Goal: Task Accomplishment & Management: Manage account settings

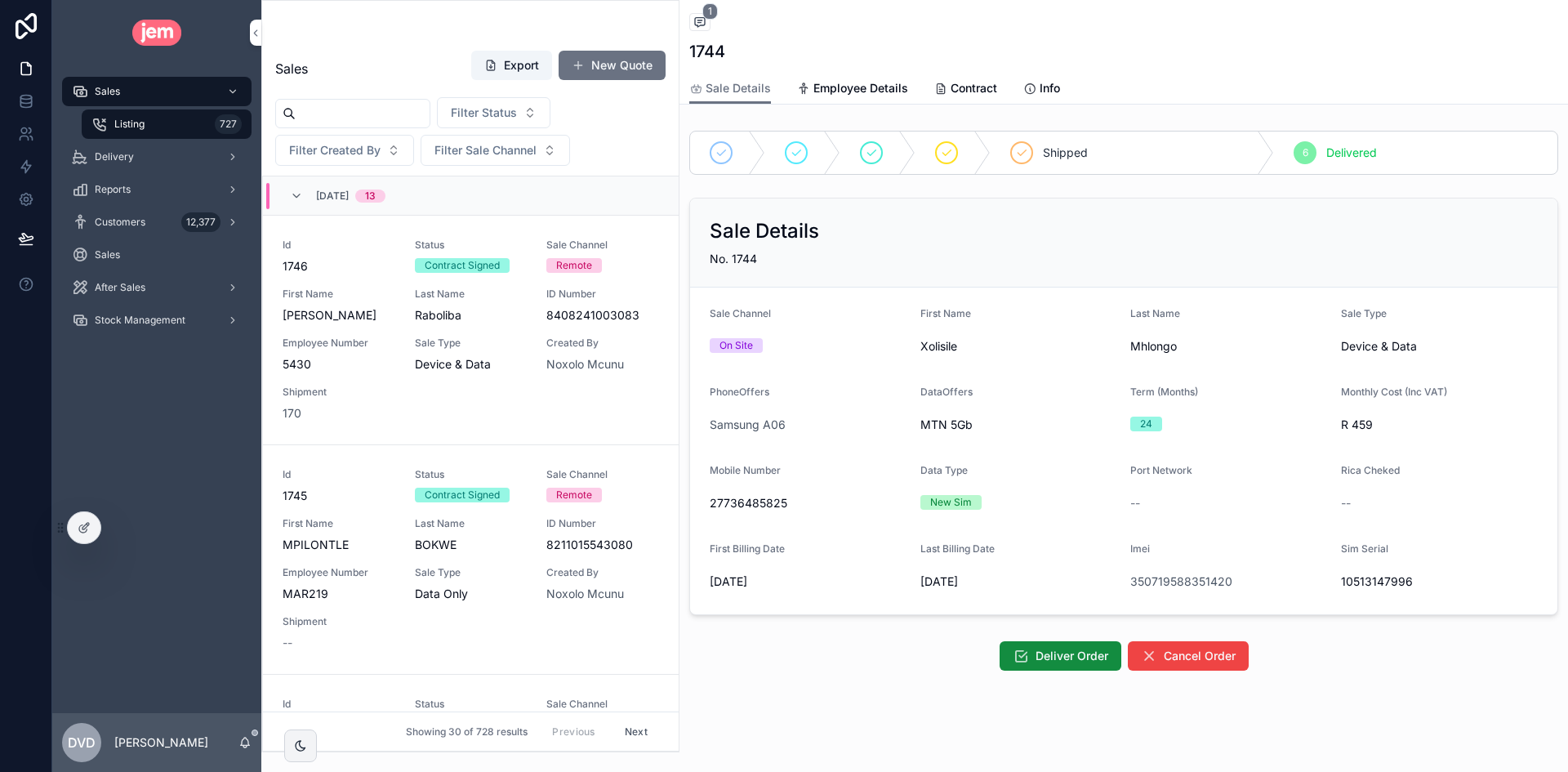
click at [155, 126] on div "Listing 727" at bounding box center [166, 124] width 151 height 26
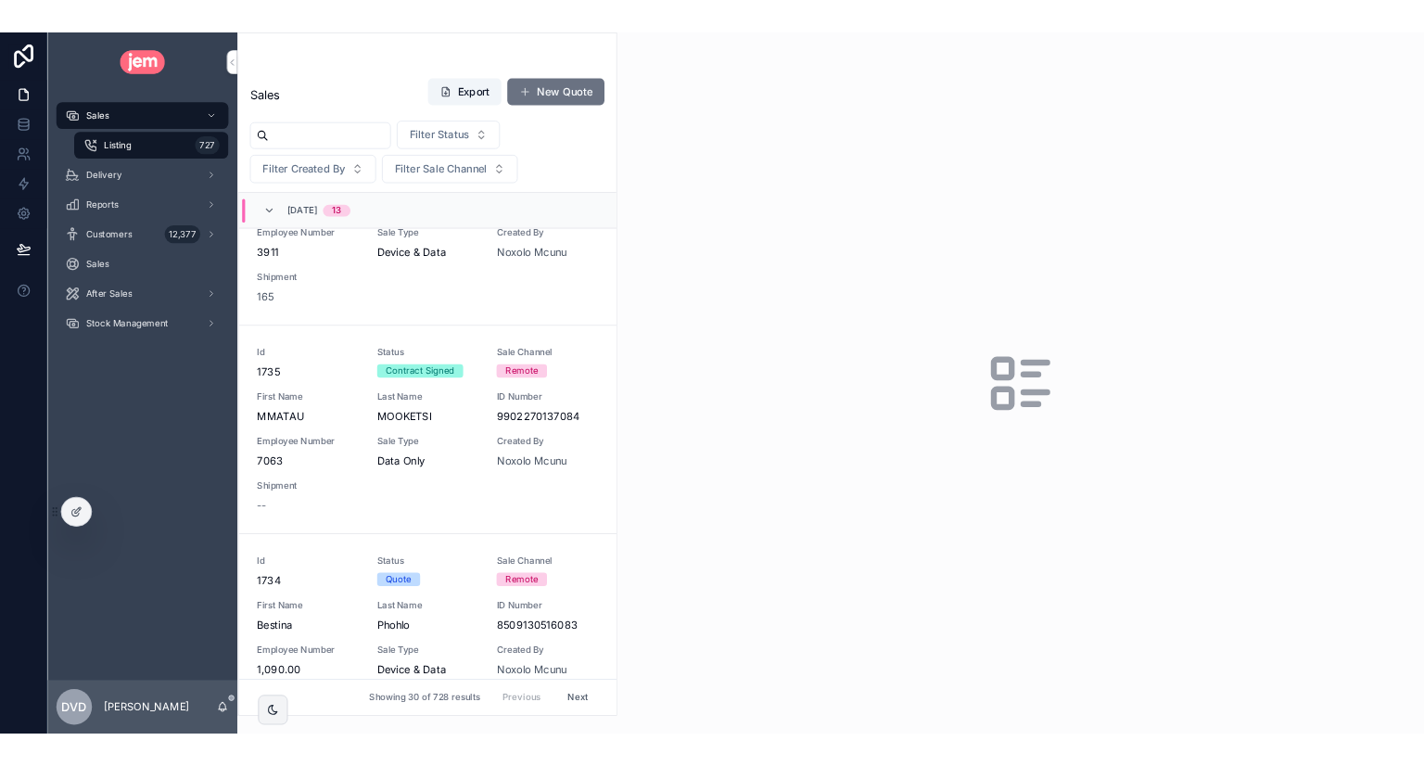
scroll to position [3152, 0]
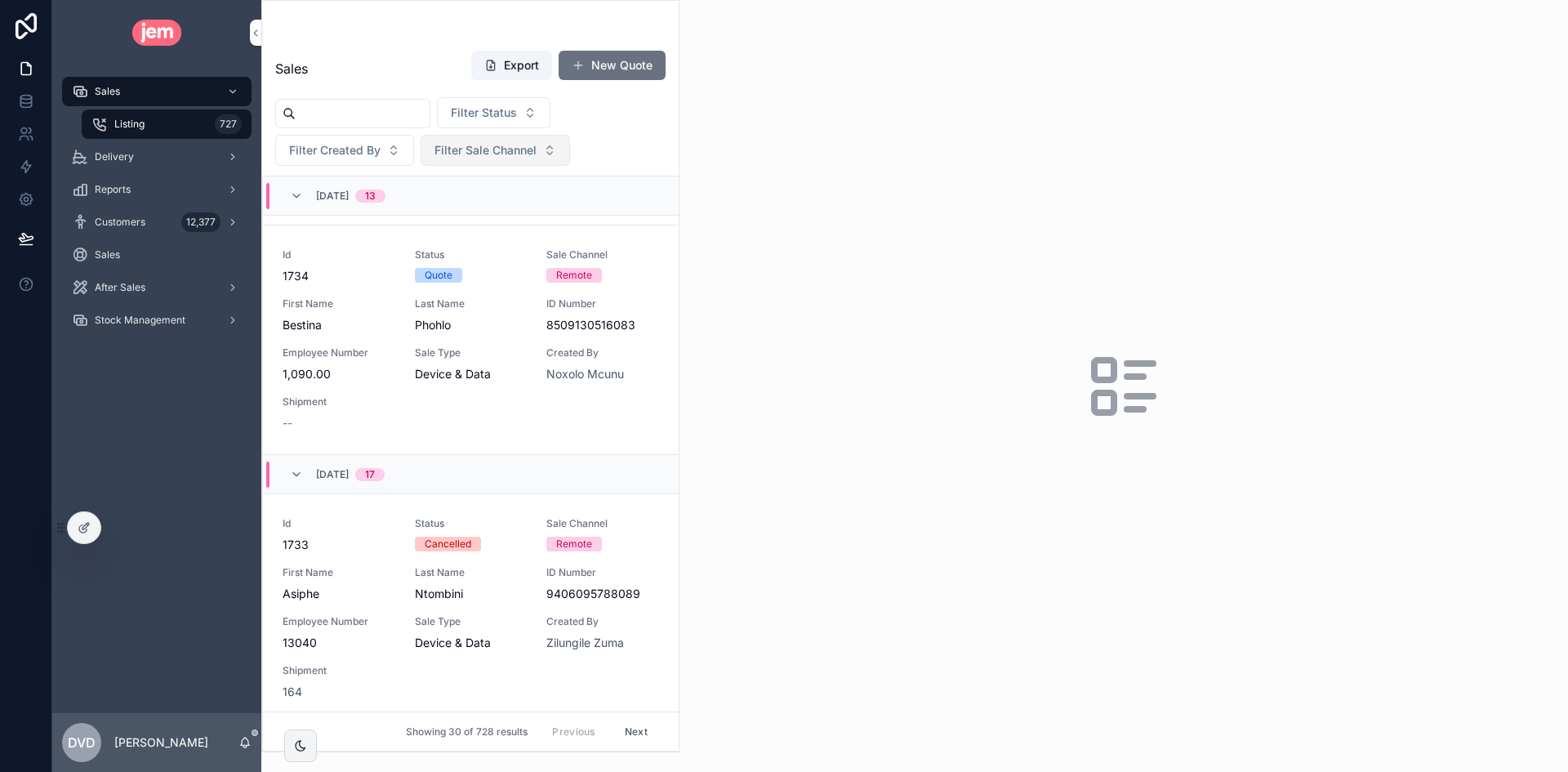
click at [459, 151] on span "Filter Sale Channel" at bounding box center [485, 150] width 102 height 17
click at [447, 242] on div "On Site" at bounding box center [495, 242] width 227 height 26
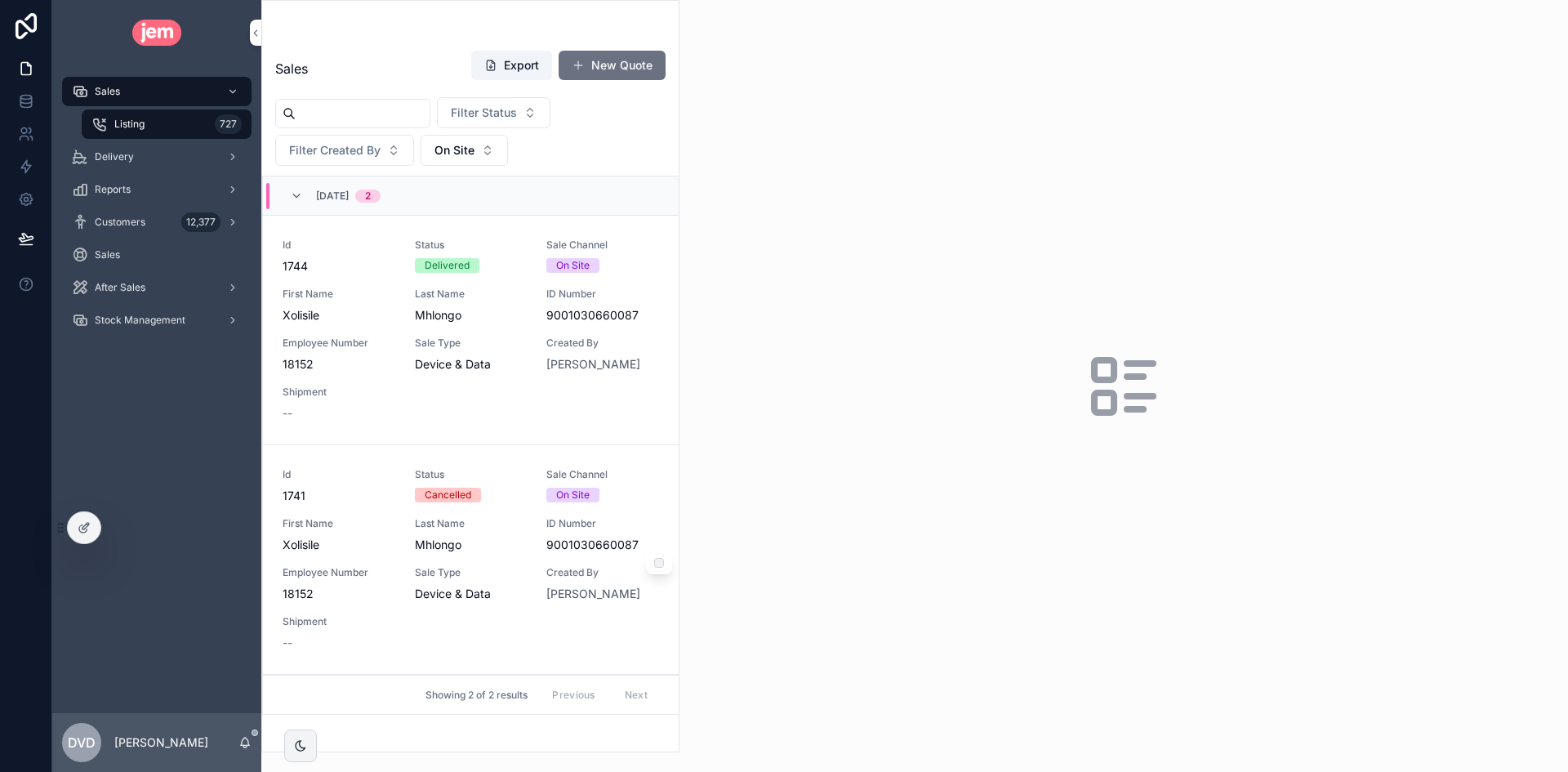
click at [543, 568] on div "Id 1741 Status Cancelled Sale Channel On Site First Name Xolisile Last Name Mhl…" at bounding box center [470, 560] width 376 height 183
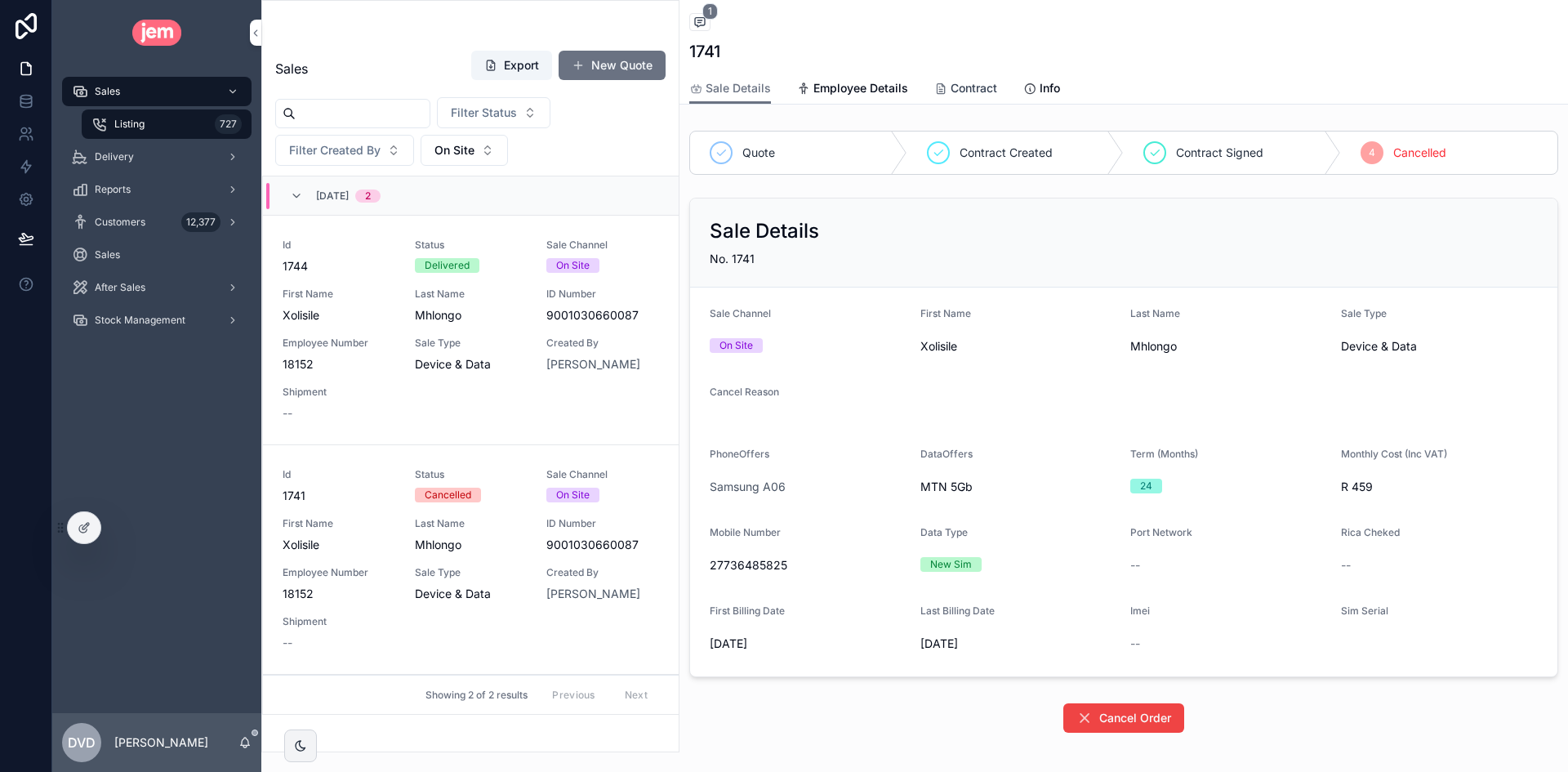
click at [974, 80] on span "Contract" at bounding box center [973, 88] width 47 height 17
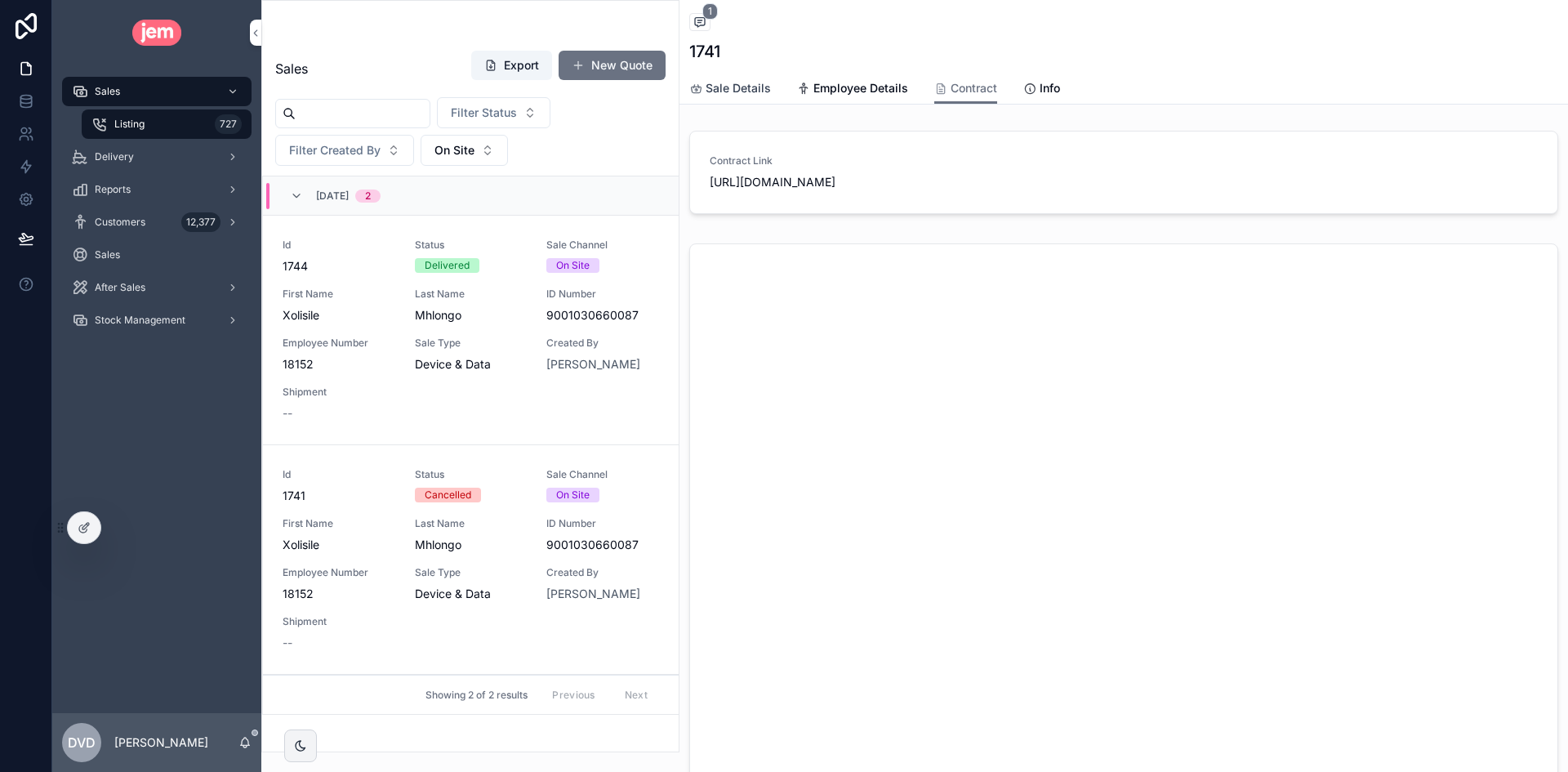
click at [741, 83] on span "Sale Details" at bounding box center [738, 88] width 65 height 17
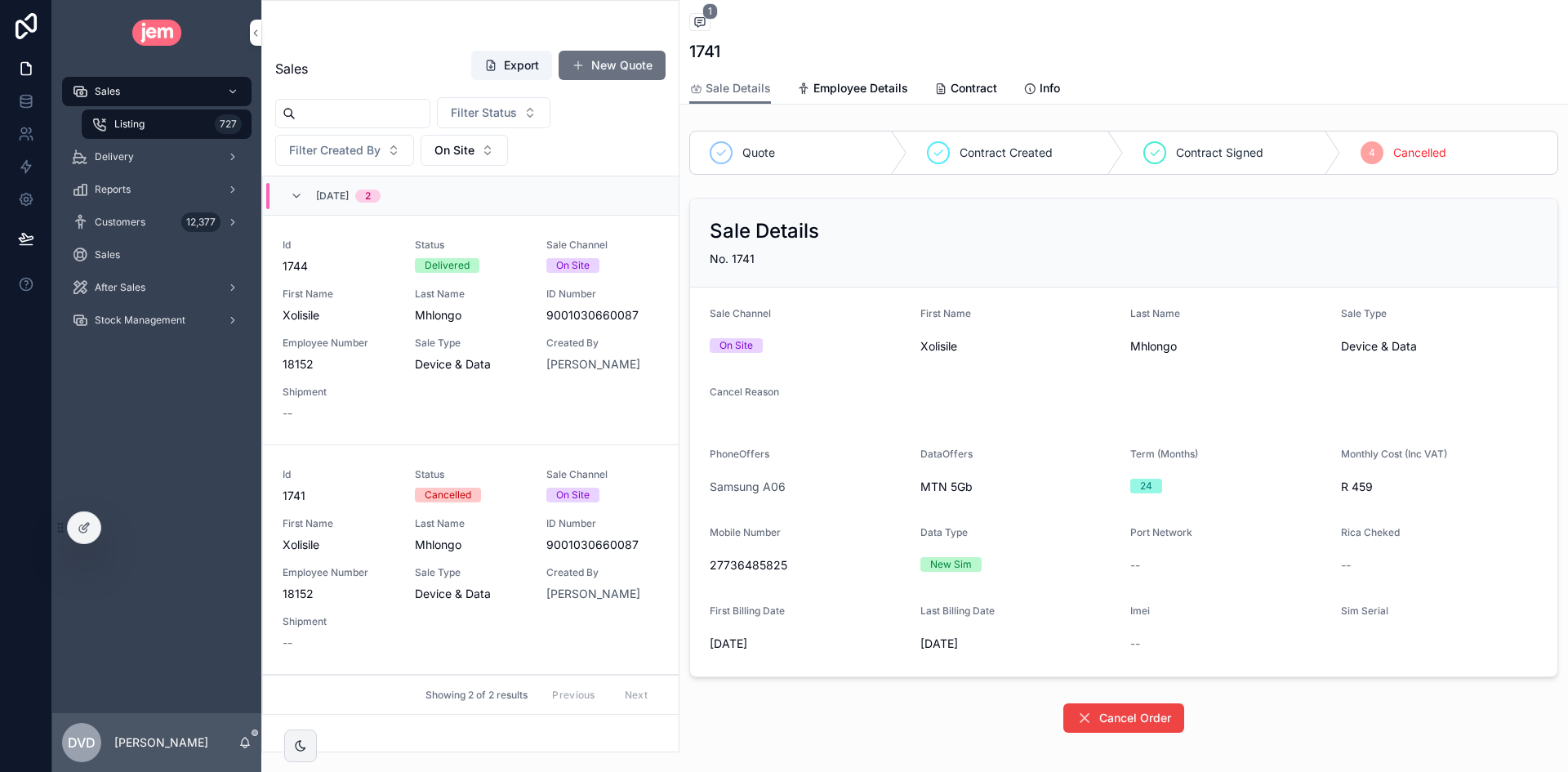
click at [689, 73] on link "Sale Details" at bounding box center [729, 88] width 82 height 31
click at [174, 327] on div "Stock Management" at bounding box center [157, 321] width 170 height 26
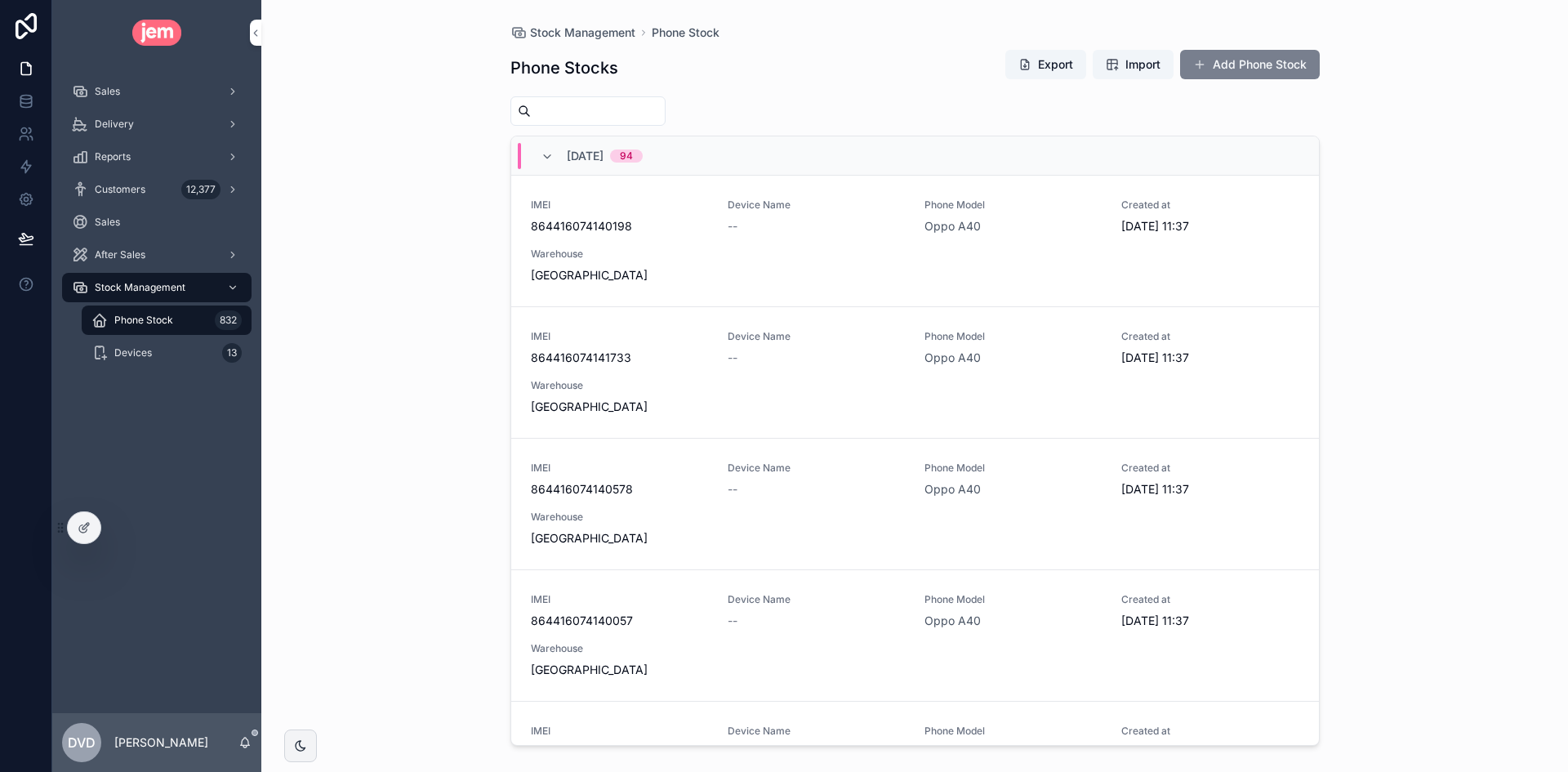
click at [1267, 69] on button "Add Phone Stock" at bounding box center [1249, 64] width 140 height 29
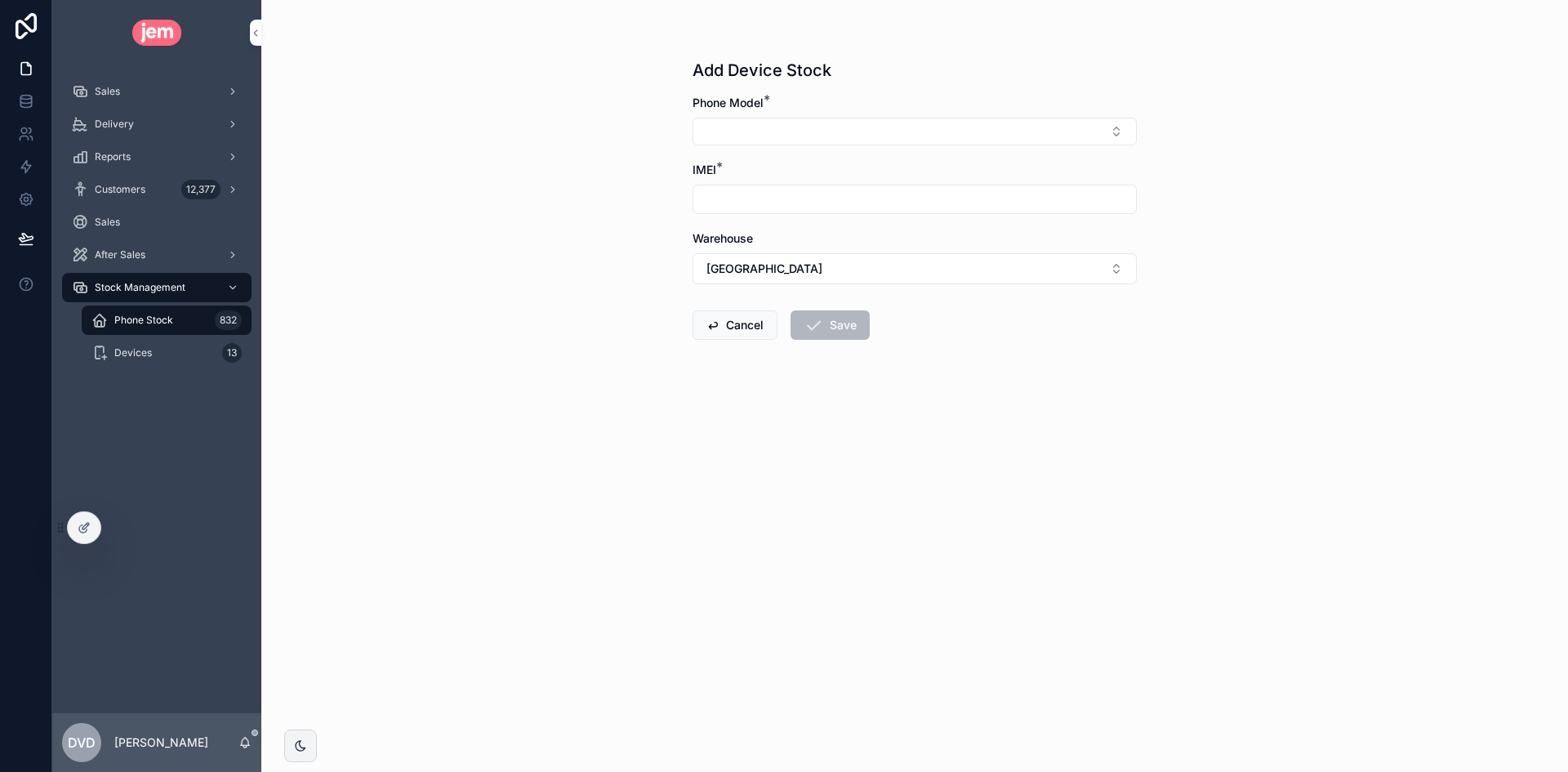
click at [909, 197] on input "scrollable content" at bounding box center [914, 199] width 442 height 23
type input "**********"
click at [857, 125] on button "Select Button" at bounding box center [914, 131] width 444 height 28
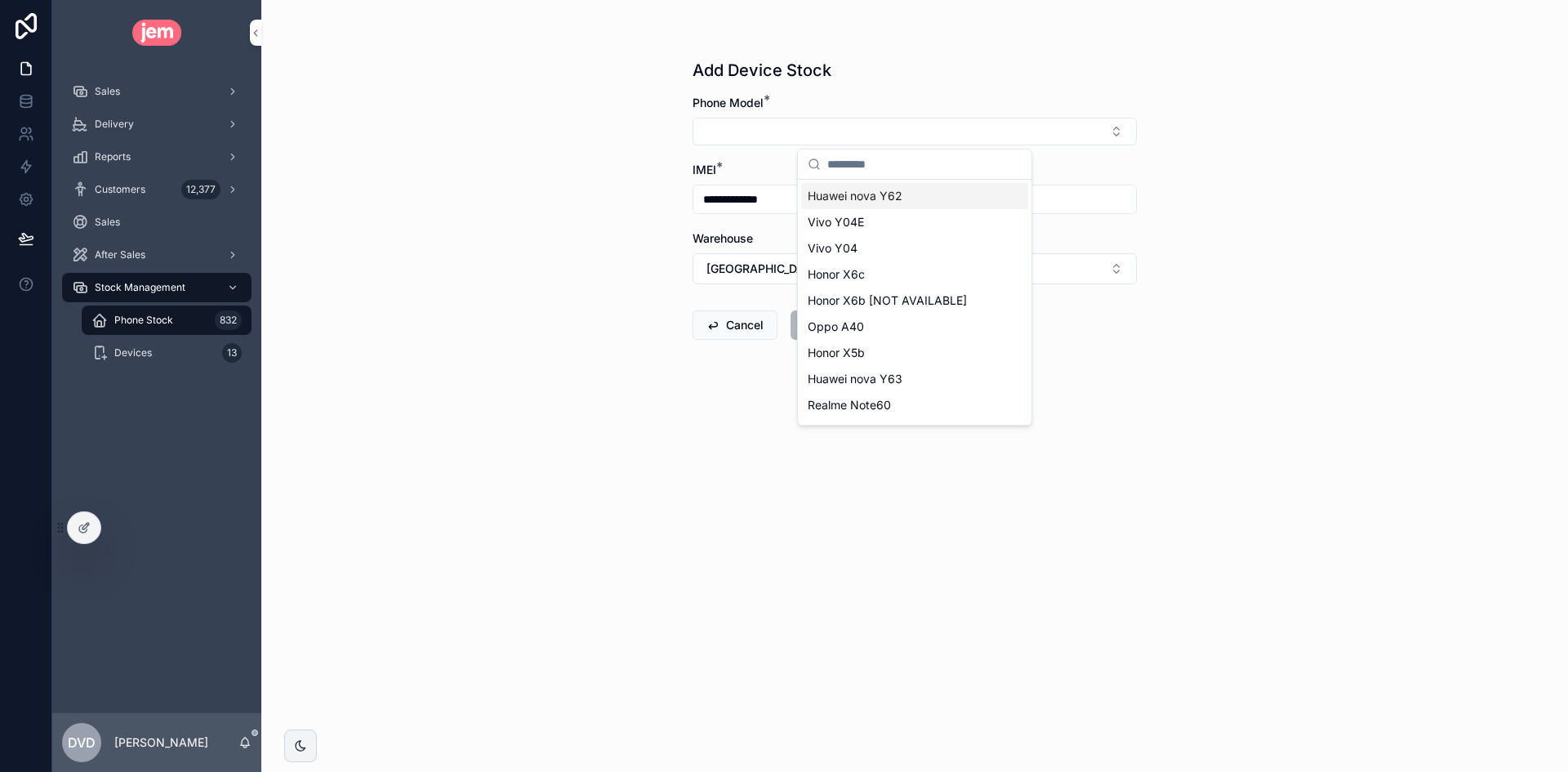
click at [1252, 215] on div "**********" at bounding box center [914, 386] width 1306 height 772
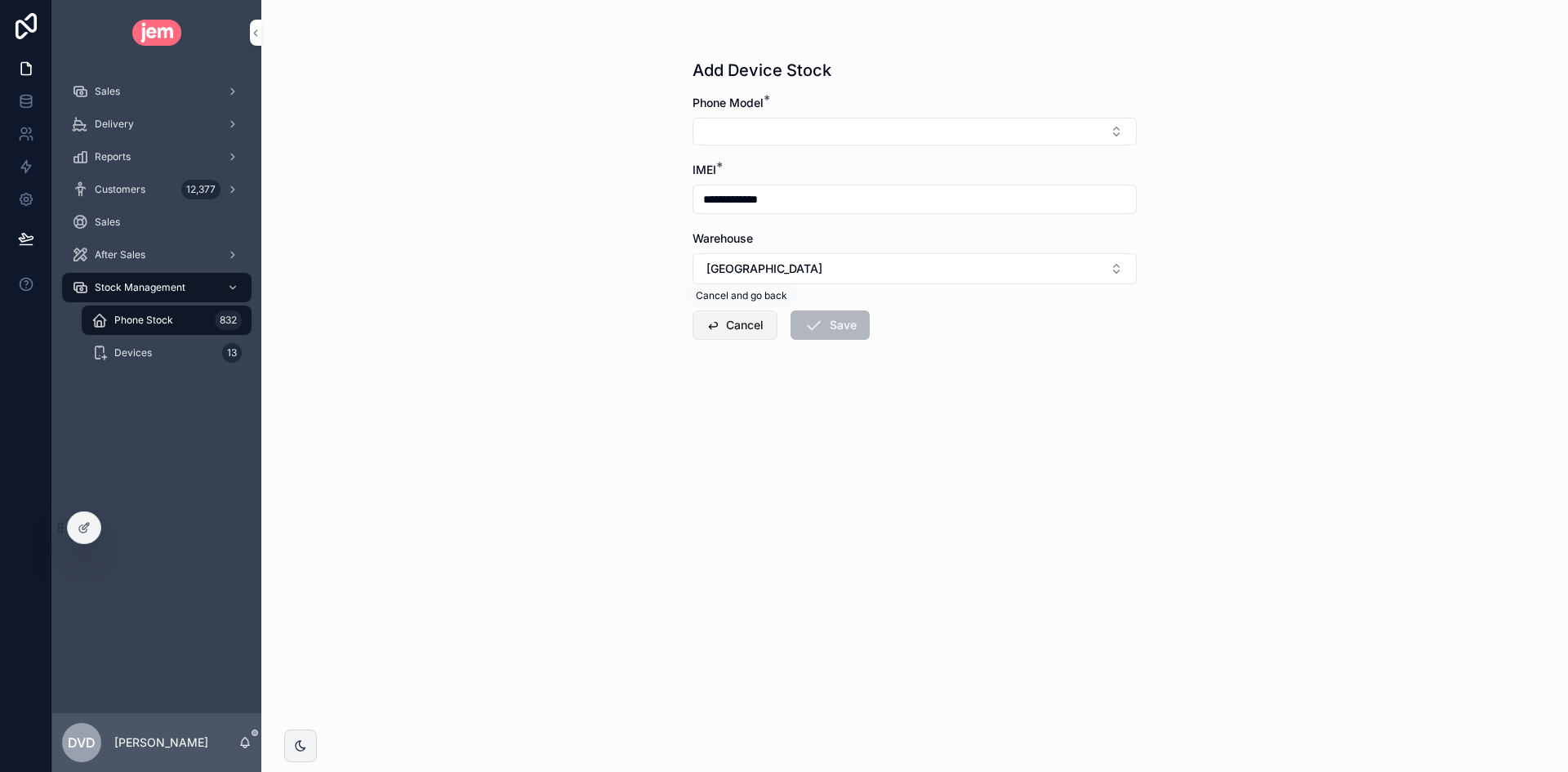
click at [743, 315] on button "Cancel" at bounding box center [735, 324] width 85 height 29
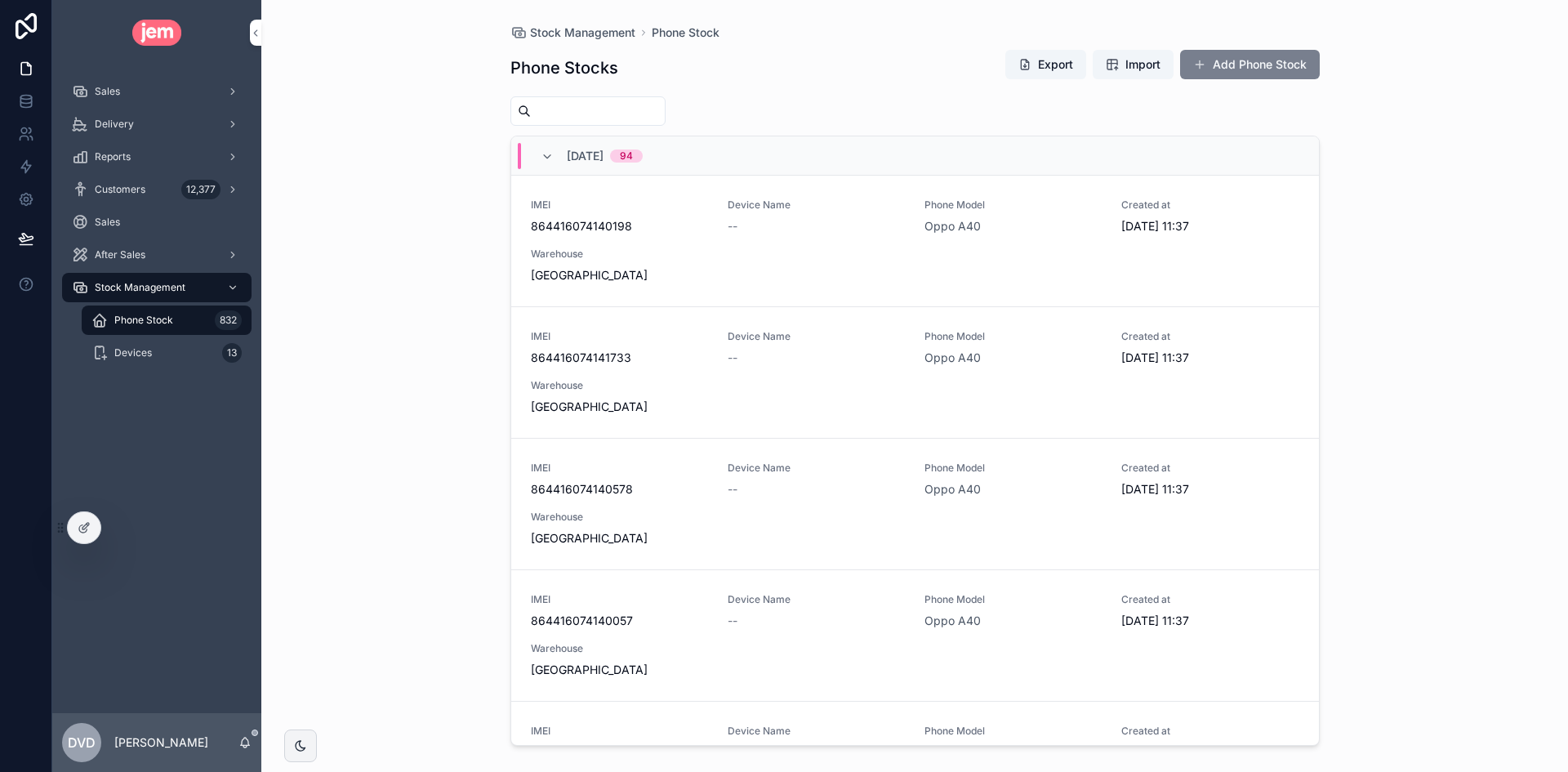
click at [1247, 60] on button "Add Phone Stock" at bounding box center [1249, 64] width 140 height 29
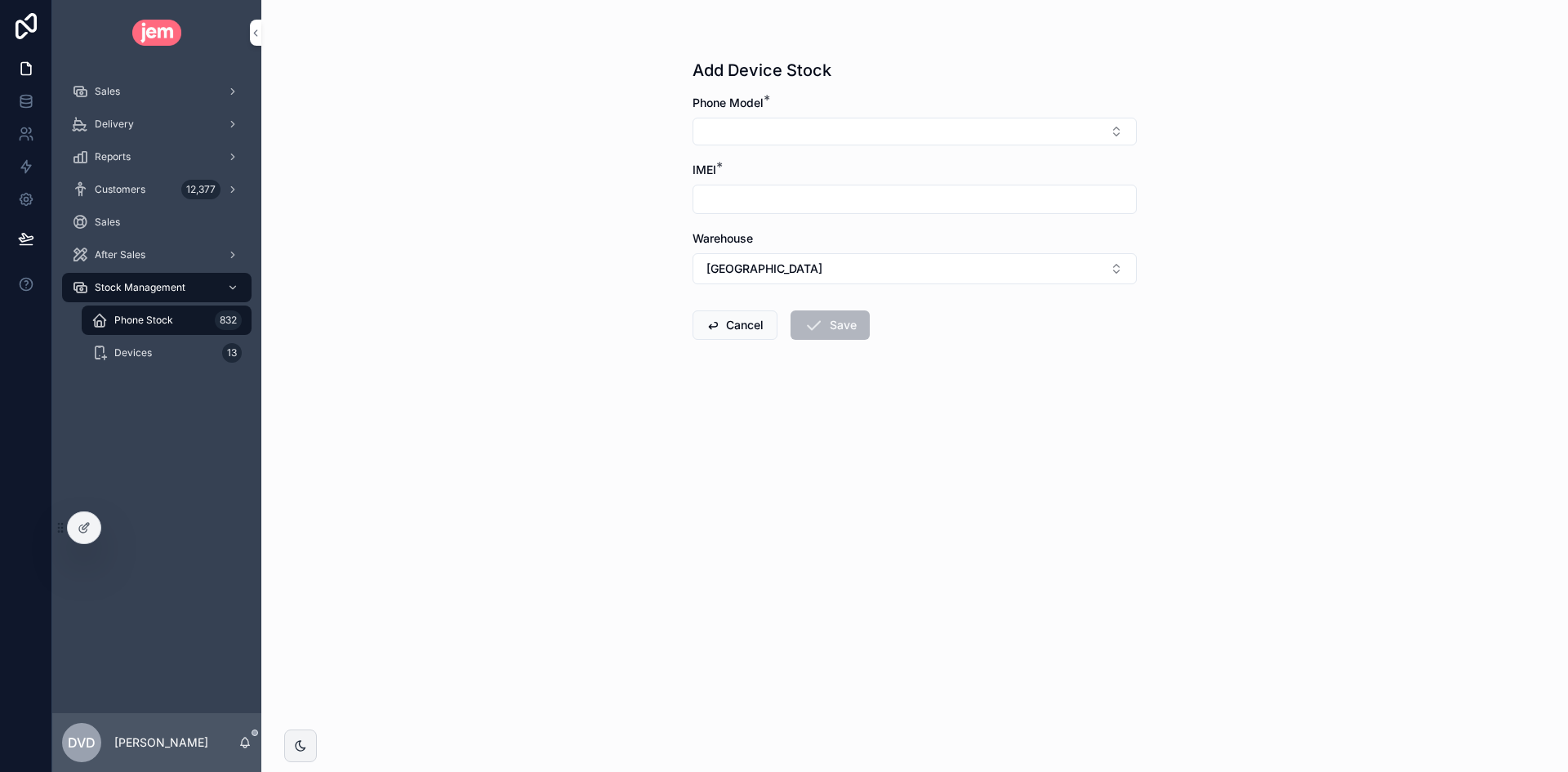
click at [1049, 202] on input "scrollable content" at bounding box center [914, 199] width 442 height 23
type input "**********"
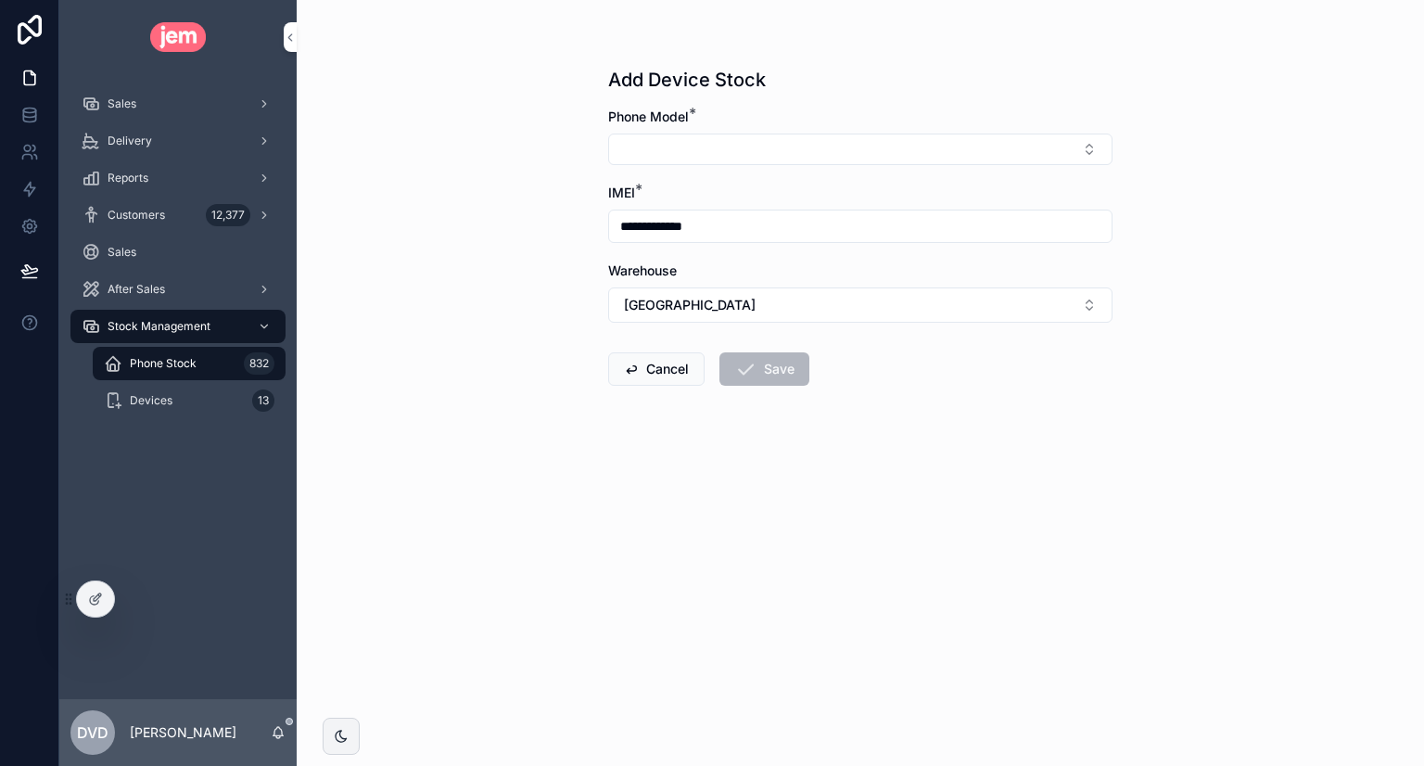
click at [496, 220] on div "**********" at bounding box center [860, 383] width 1127 height 766
click at [140, 116] on div "Sales" at bounding box center [178, 104] width 193 height 30
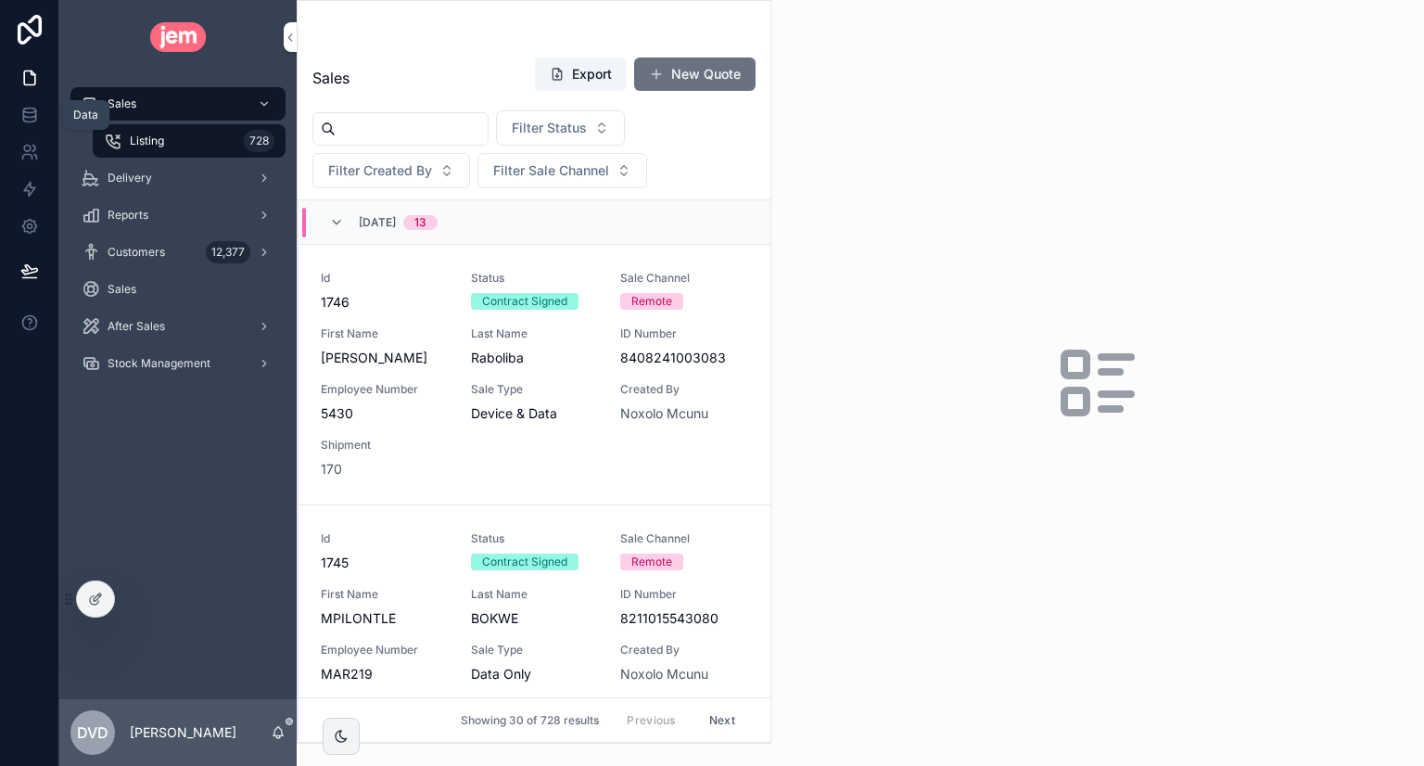
drag, startPoint x: 32, startPoint y: 129, endPoint x: 108, endPoint y: 133, distance: 77.0
click at [32, 129] on link at bounding box center [29, 114] width 58 height 37
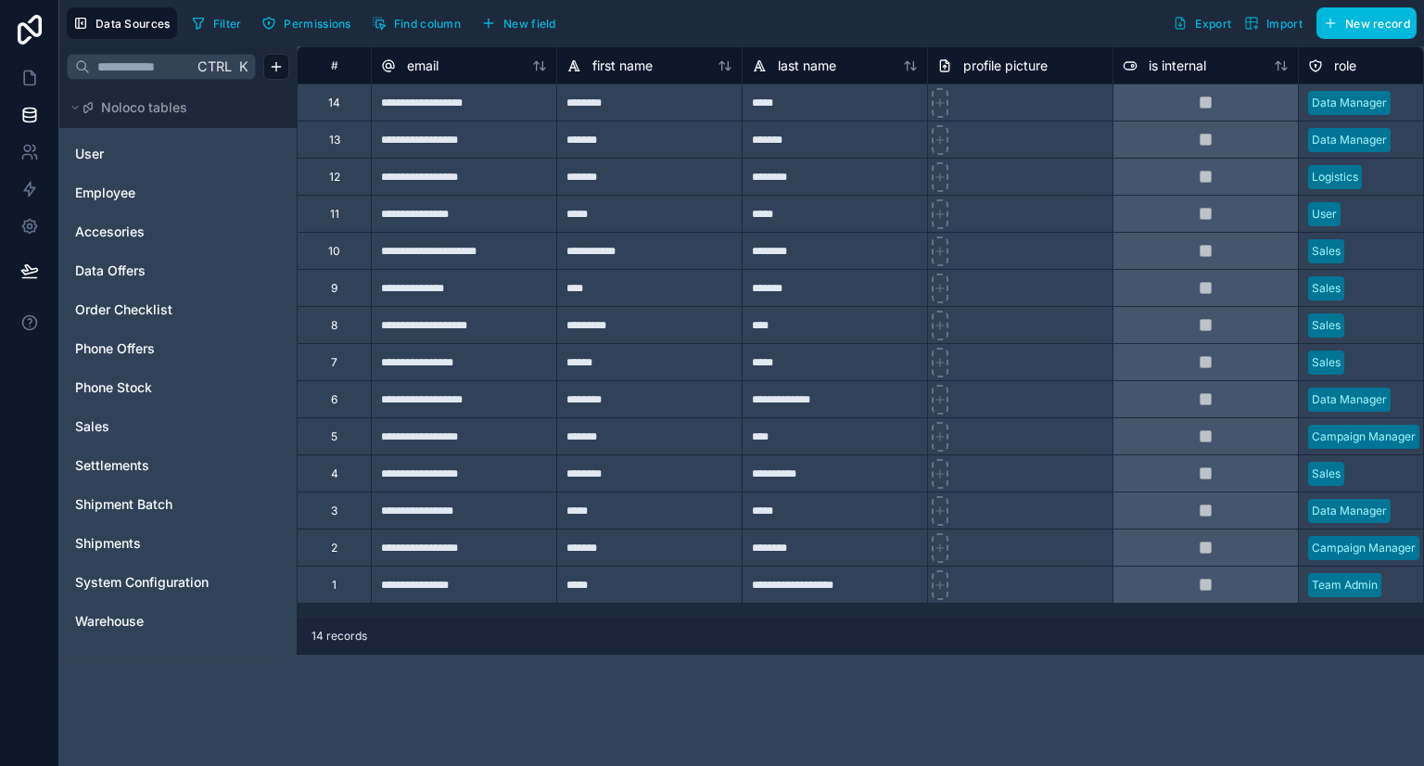
click at [24, 31] on icon at bounding box center [29, 30] width 37 height 30
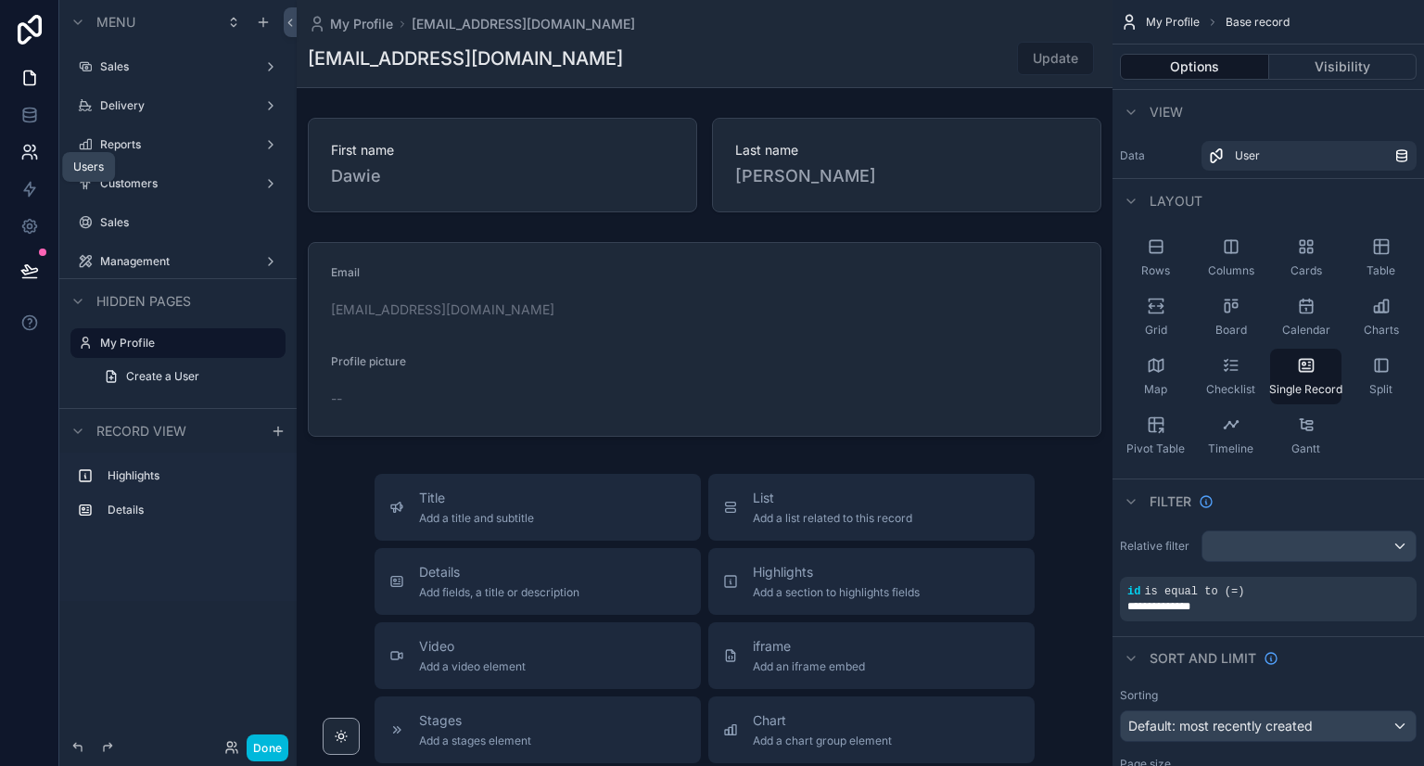
click at [23, 155] on icon at bounding box center [26, 157] width 9 height 5
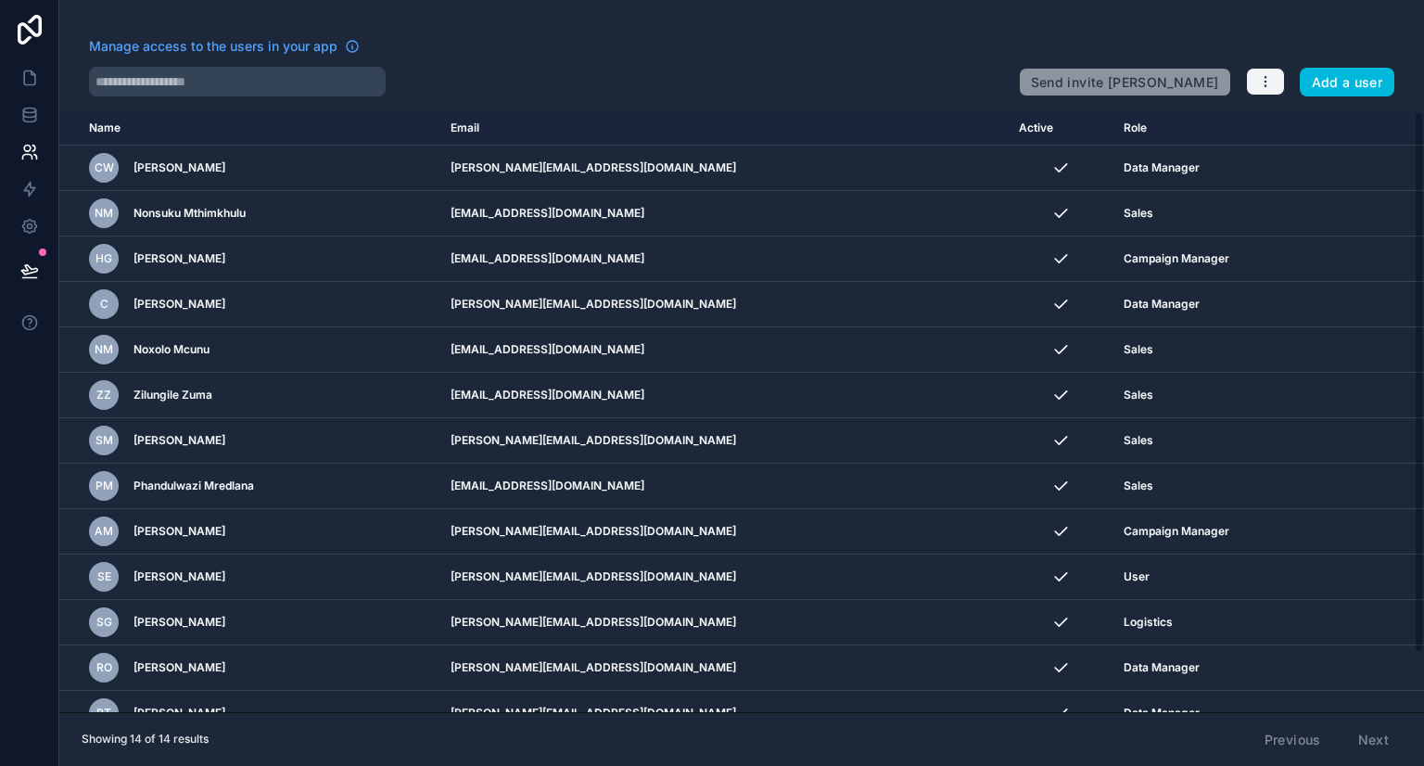
click at [1259, 78] on icon "button" at bounding box center [1265, 81] width 15 height 15
click at [1297, 122] on link "Manage roles" at bounding box center [1303, 125] width 116 height 30
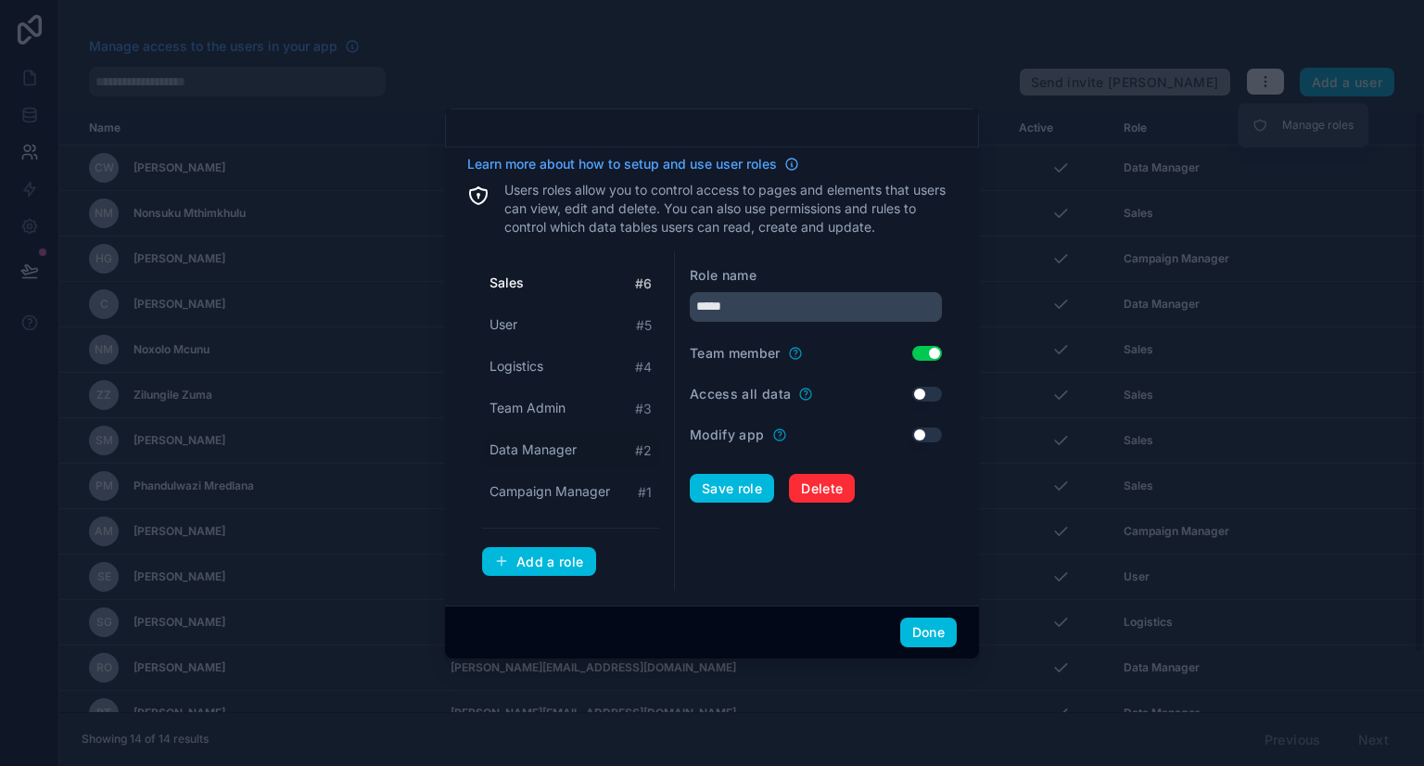
click at [552, 453] on span "Data Manager" at bounding box center [532, 449] width 87 height 19
type input "**********"
click at [924, 620] on button "Done" at bounding box center [928, 632] width 57 height 30
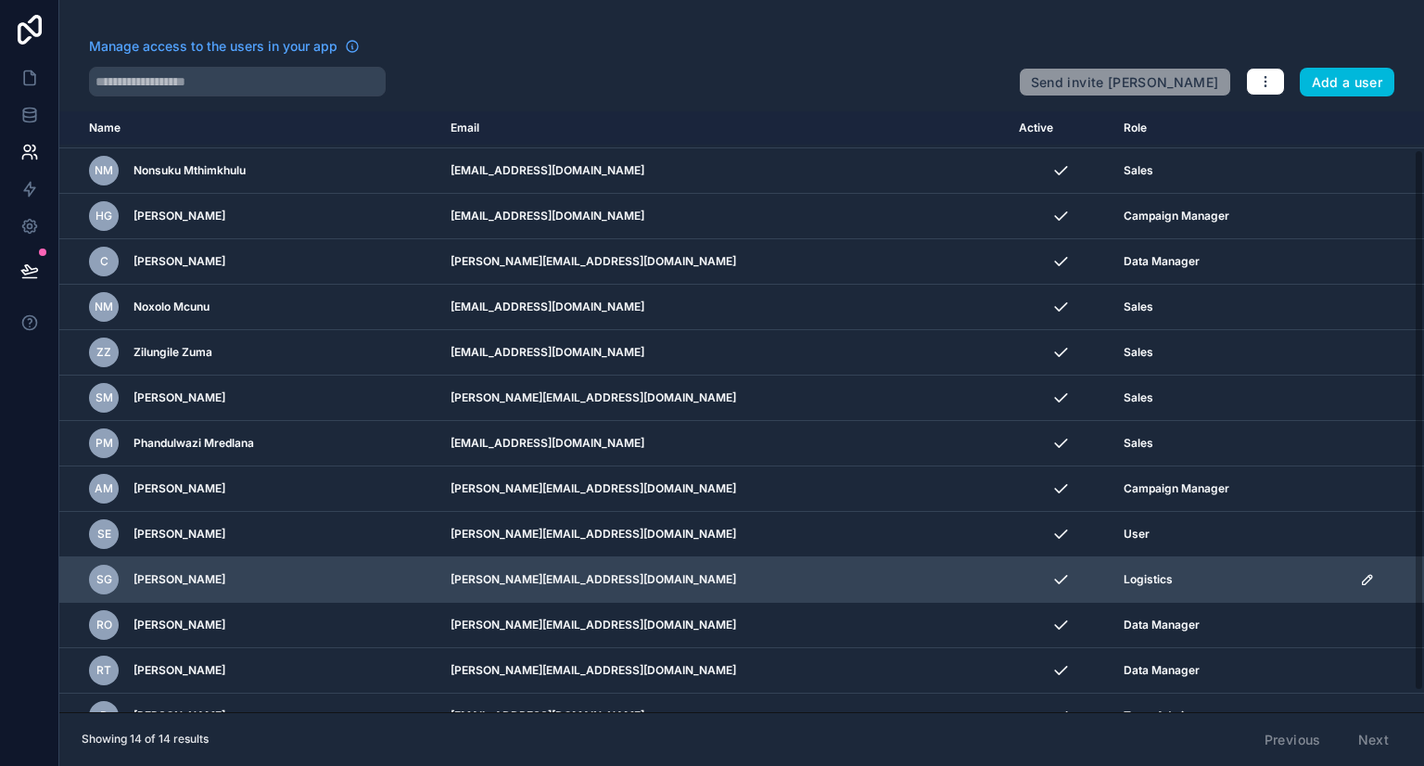
scroll to position [66, 0]
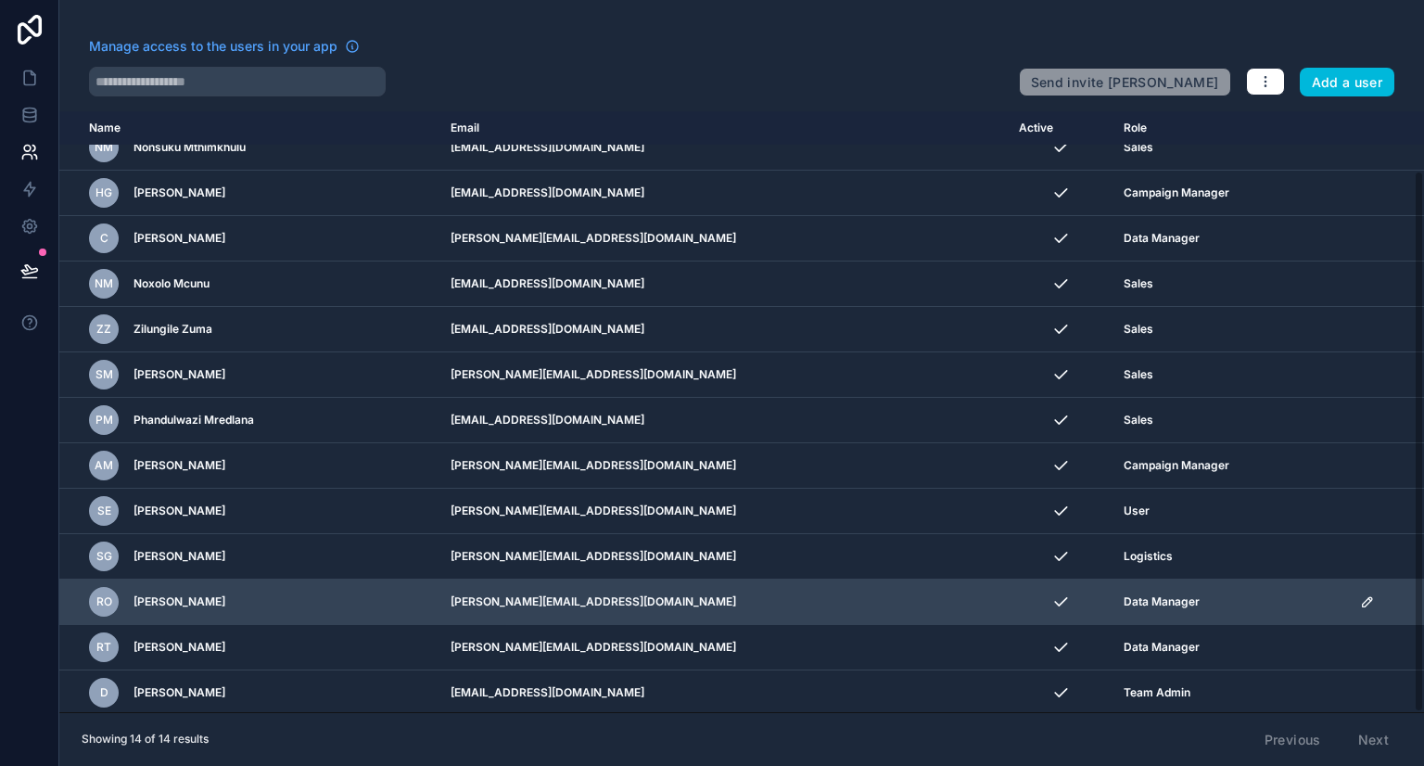
click at [1360, 604] on icon "scrollable content" at bounding box center [1367, 601] width 15 height 15
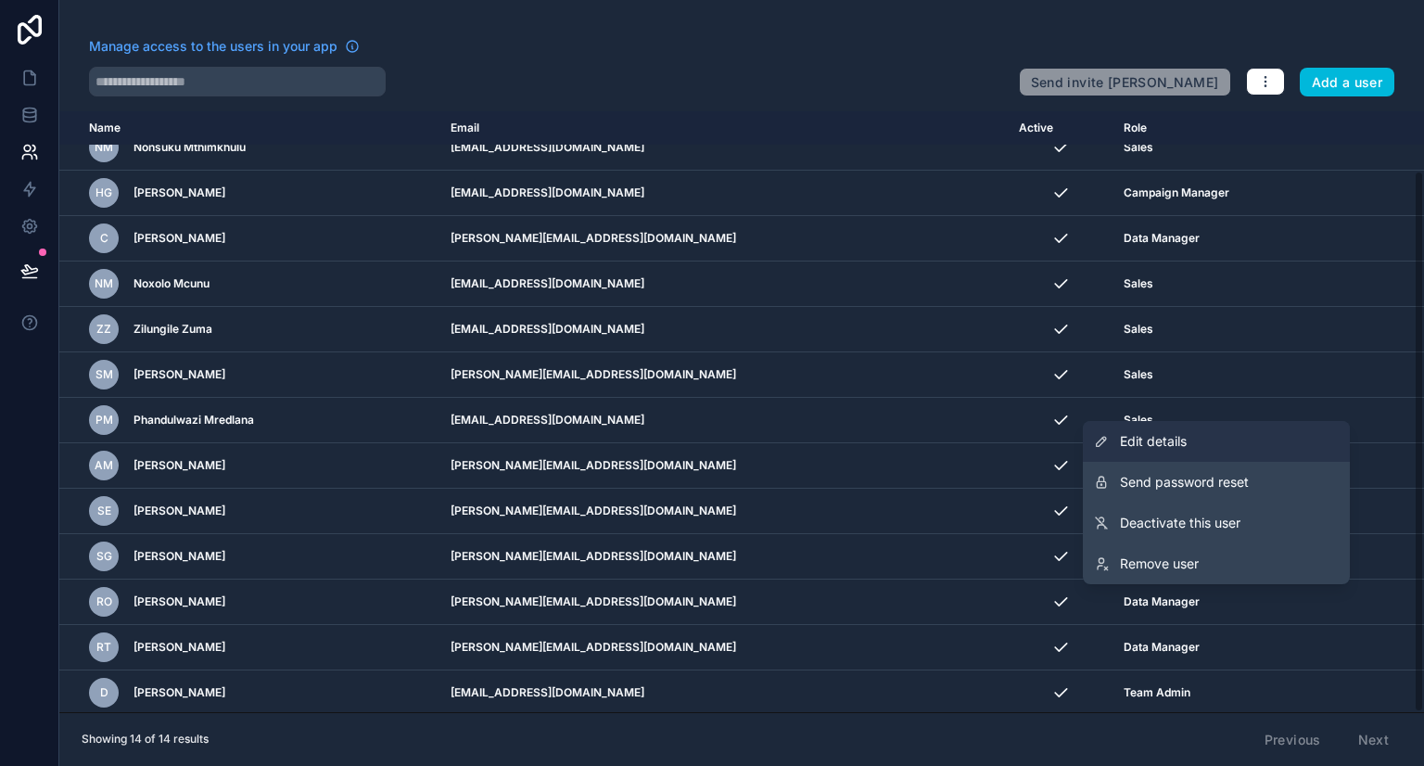
click at [1220, 450] on link "Edit details" at bounding box center [1216, 441] width 267 height 41
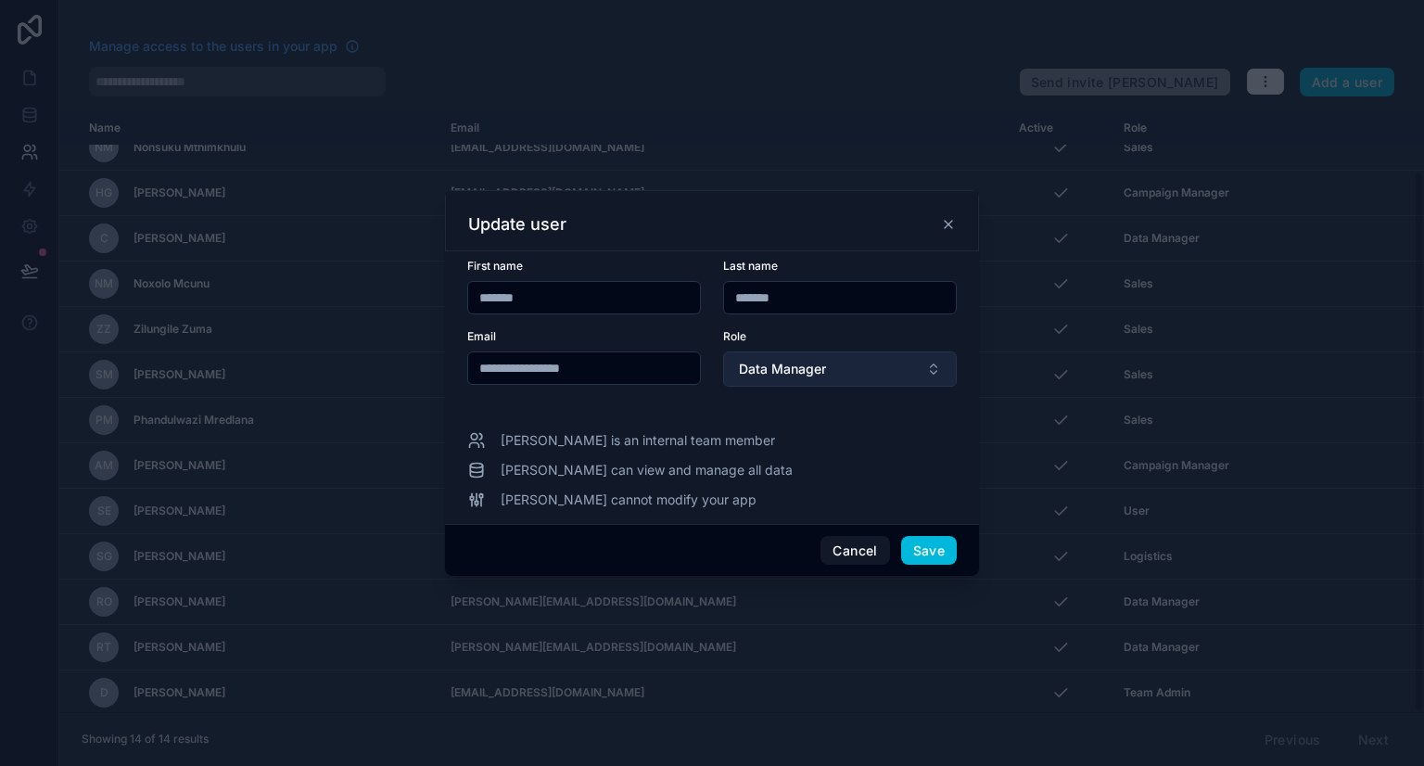
click at [868, 380] on button "Data Manager" at bounding box center [840, 368] width 234 height 35
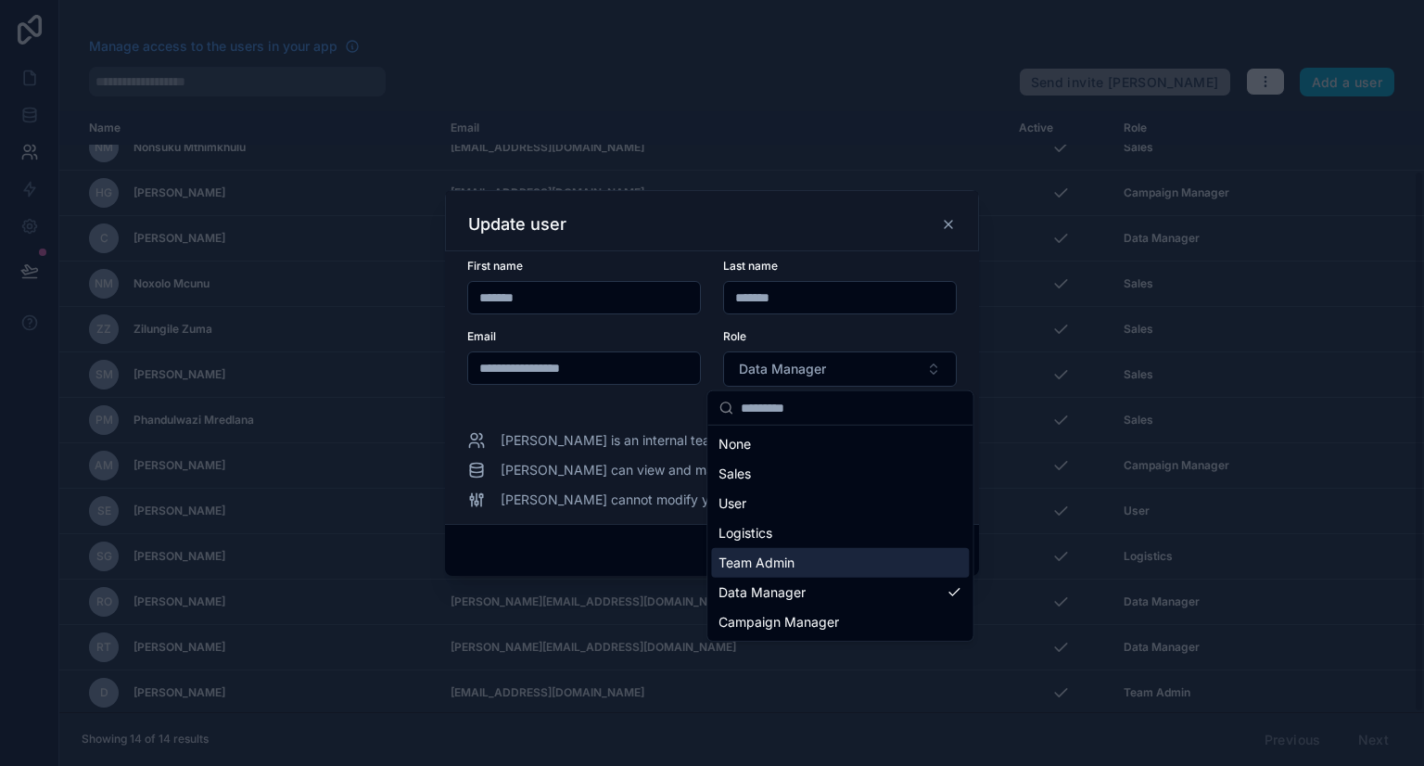
click at [850, 558] on div "Team Admin" at bounding box center [840, 563] width 258 height 30
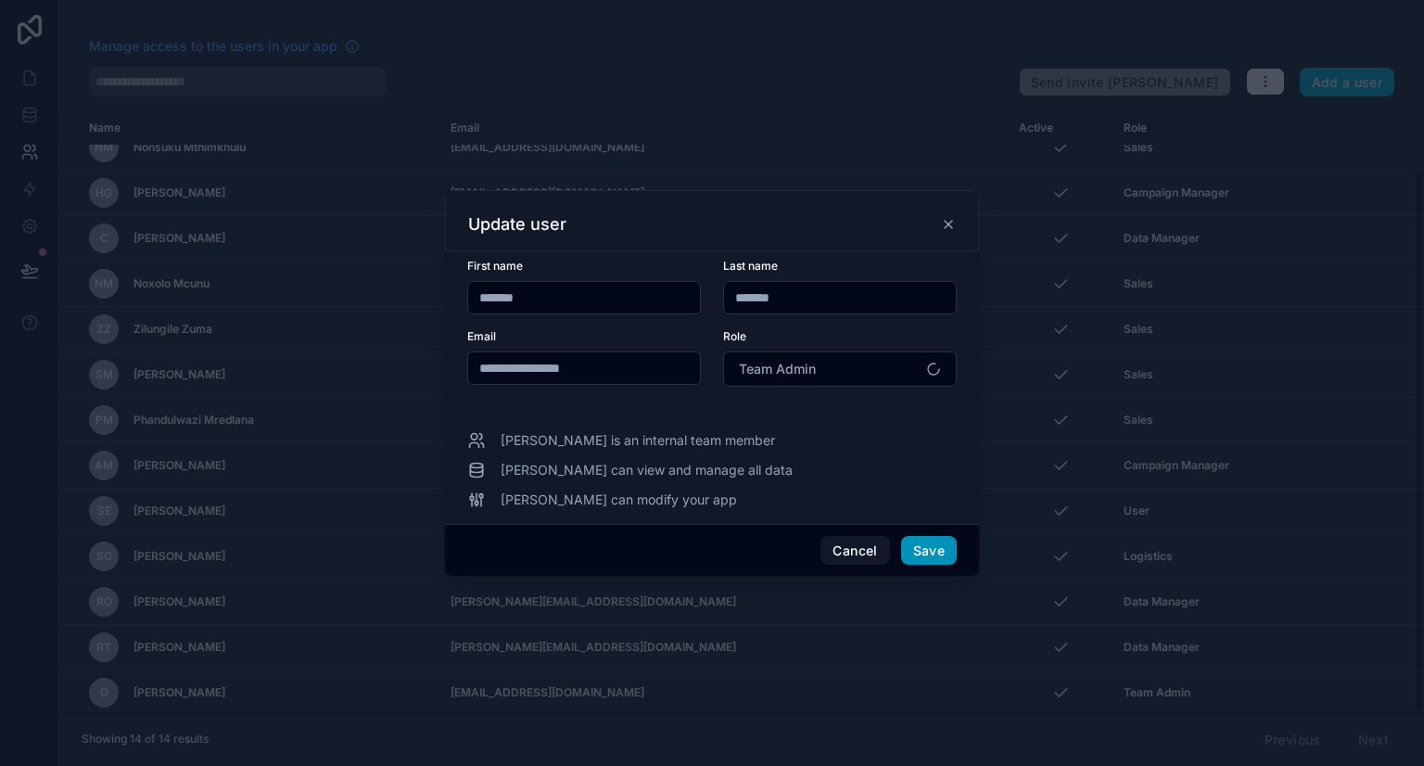
click at [915, 553] on button "Save" at bounding box center [929, 551] width 56 height 30
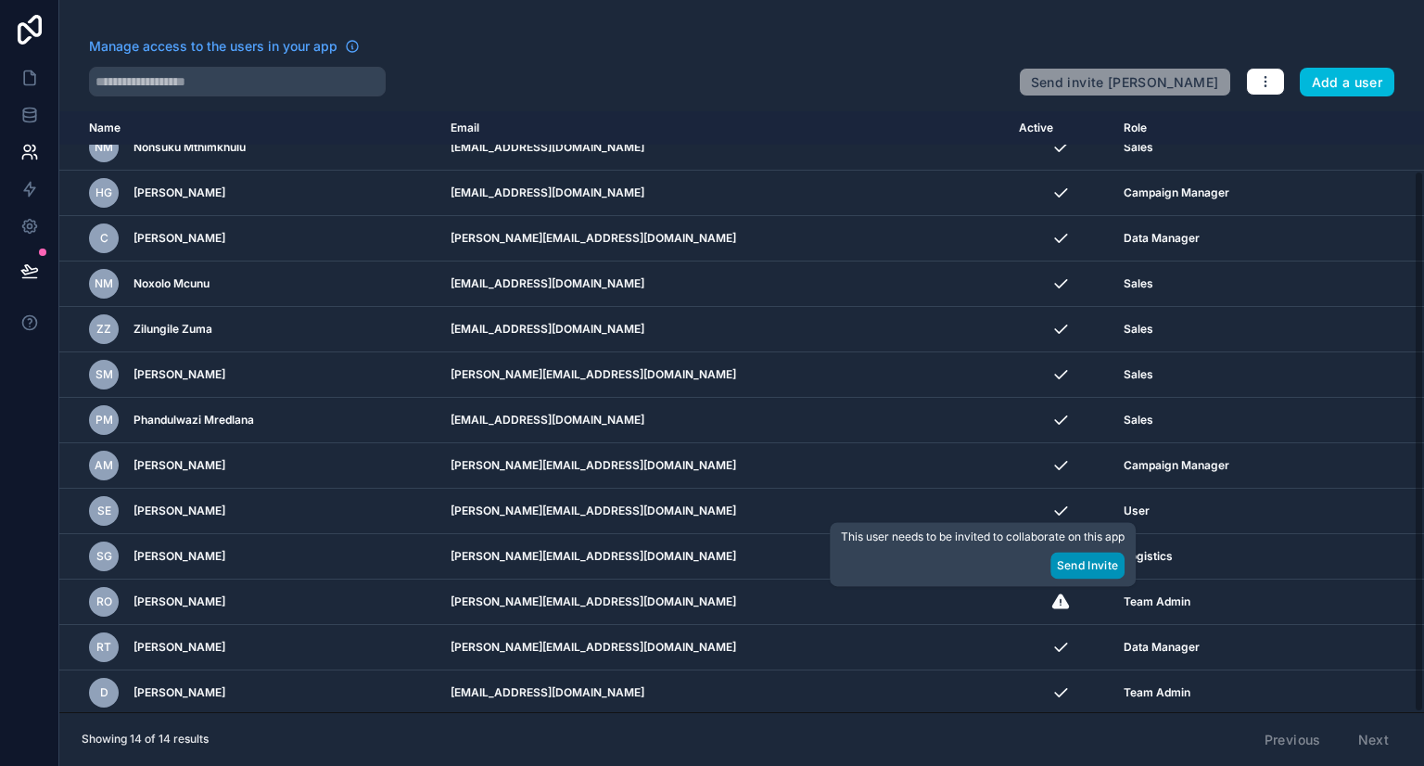
click at [1087, 566] on button "Send Invite" at bounding box center [1087, 565] width 74 height 27
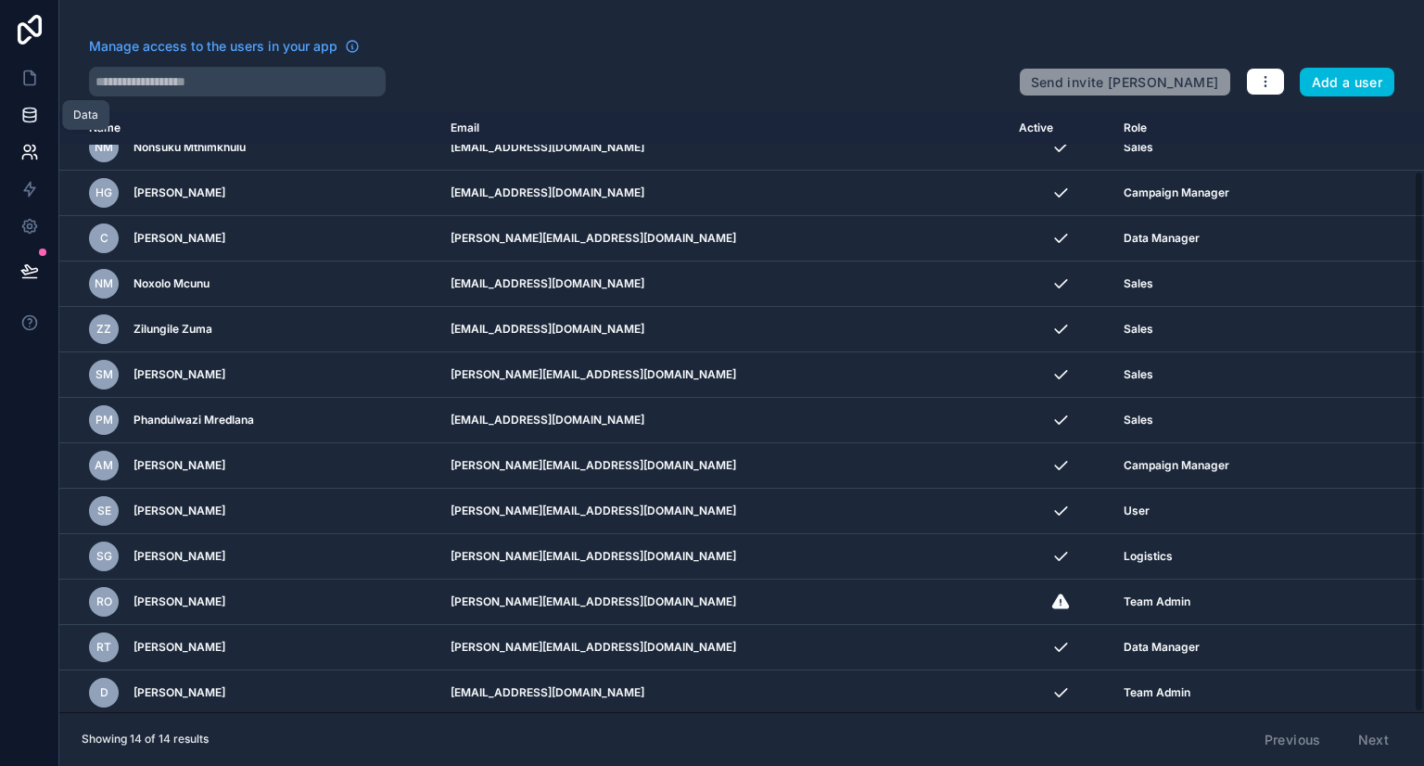
click at [34, 99] on link at bounding box center [29, 114] width 58 height 37
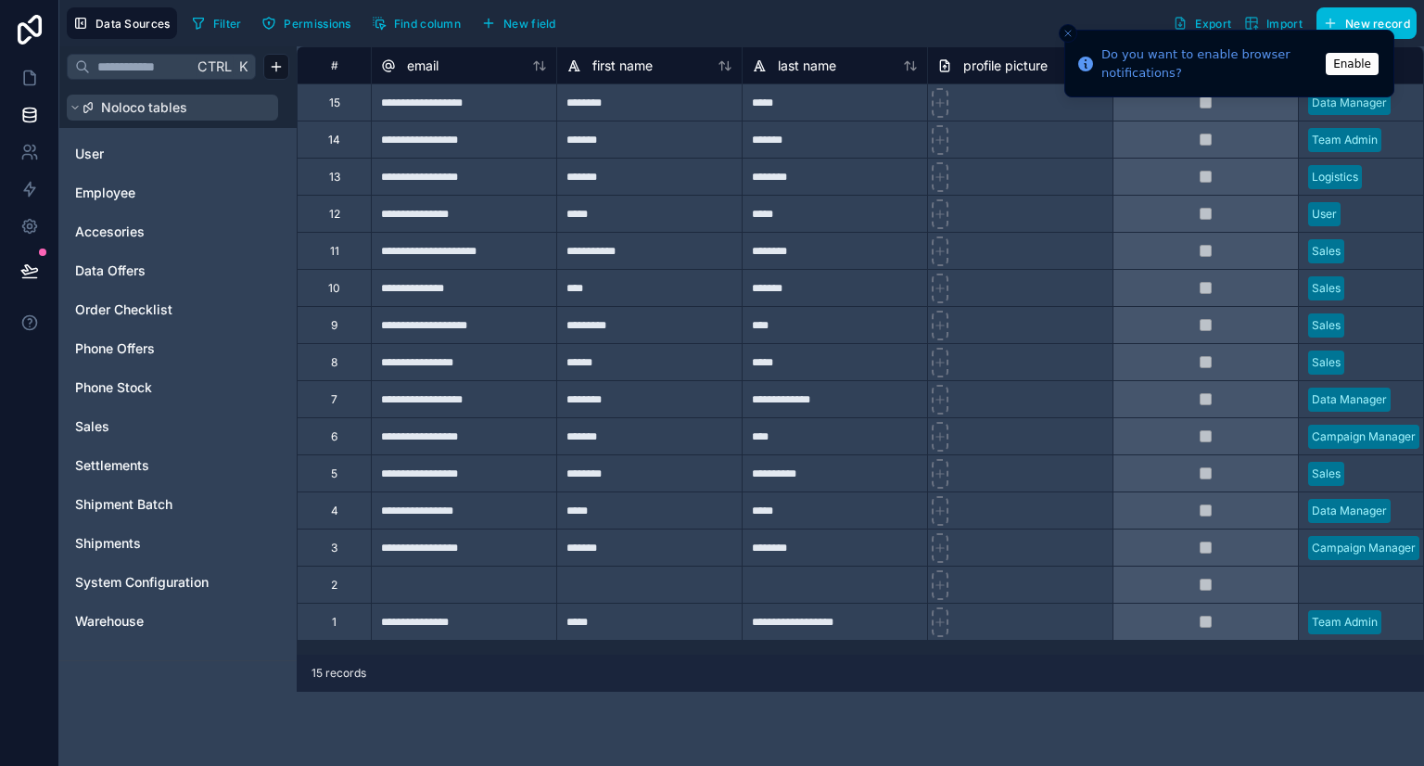
click at [196, 108] on button "Noloco tables" at bounding box center [172, 108] width 211 height 26
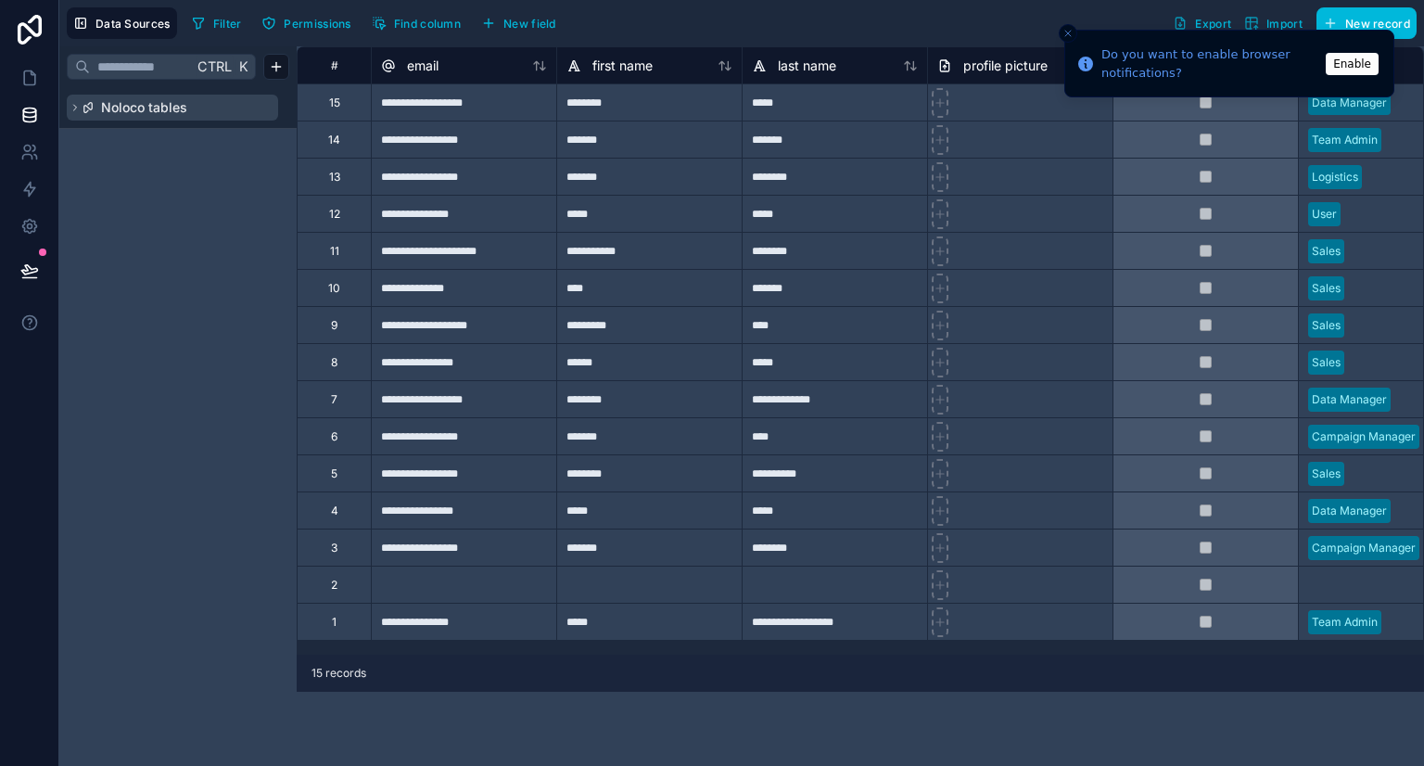
click at [196, 108] on button "Noloco tables" at bounding box center [172, 108] width 211 height 26
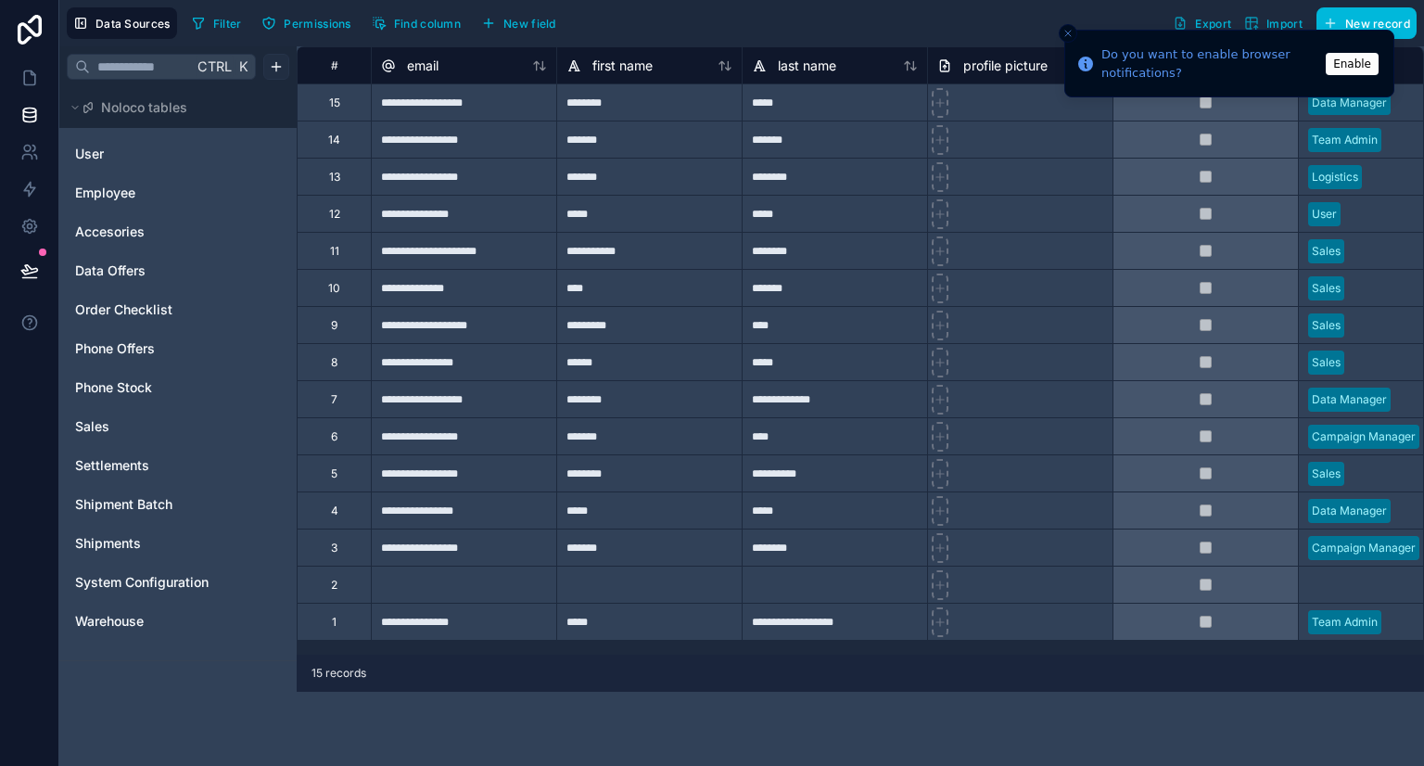
click at [274, 71] on html "**********" at bounding box center [712, 383] width 1424 height 766
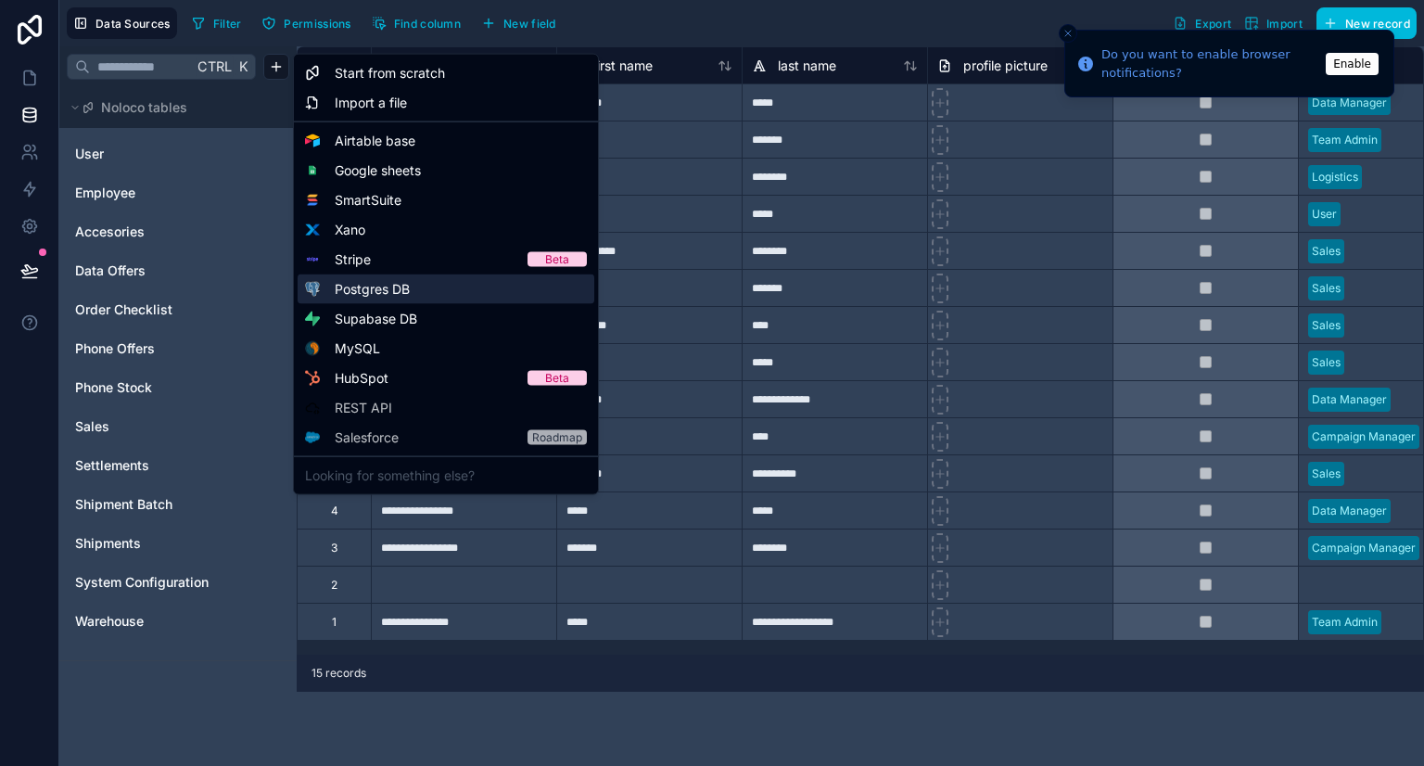
click at [390, 286] on span "Postgres DB" at bounding box center [372, 289] width 75 height 19
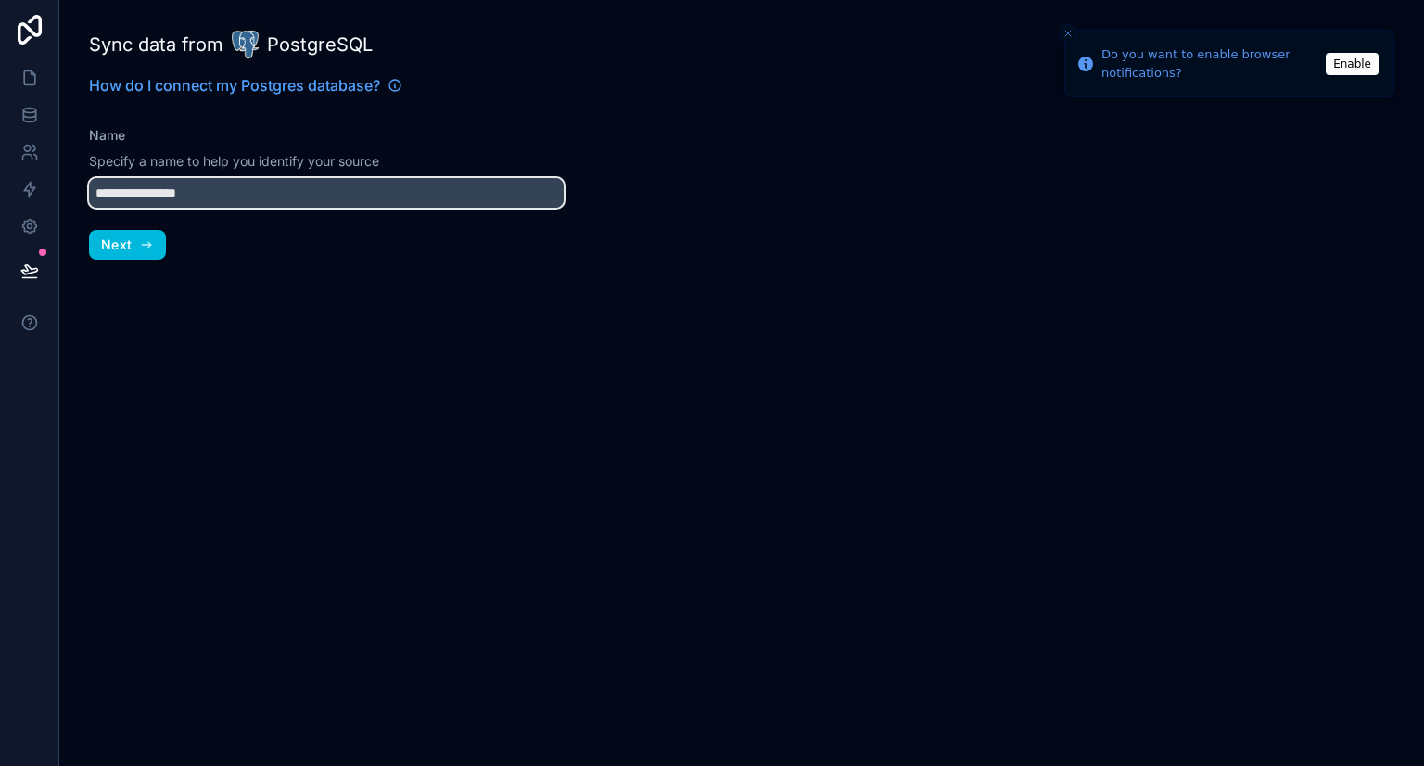
click at [235, 191] on input "**********" at bounding box center [326, 193] width 475 height 30
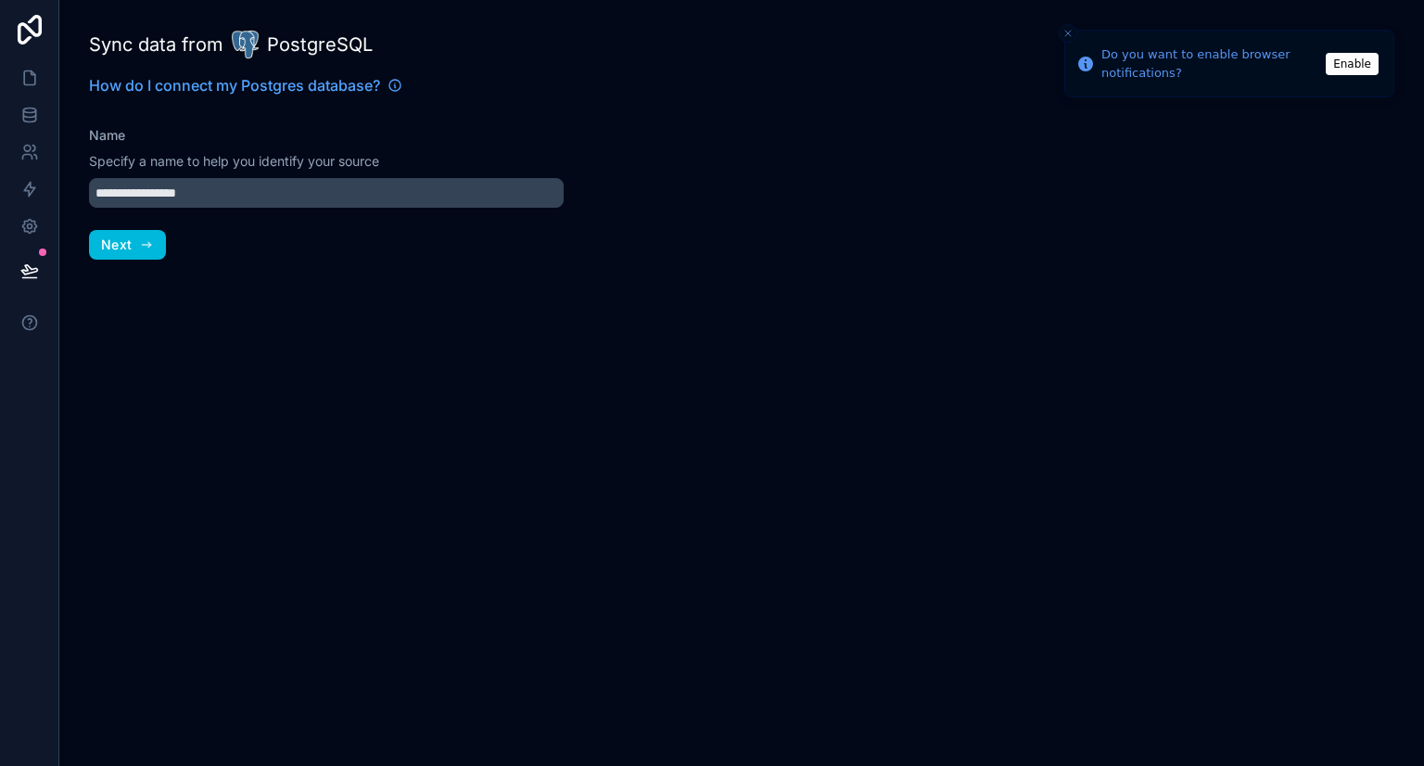
click at [467, 263] on div "**********" at bounding box center [326, 383] width 534 height 766
click at [464, 294] on div "**********" at bounding box center [326, 383] width 534 height 766
click at [680, 192] on div at bounding box center [1008, 383] width 831 height 766
click at [30, 79] on icon at bounding box center [29, 78] width 19 height 19
